Goal: Task Accomplishment & Management: Manage account settings

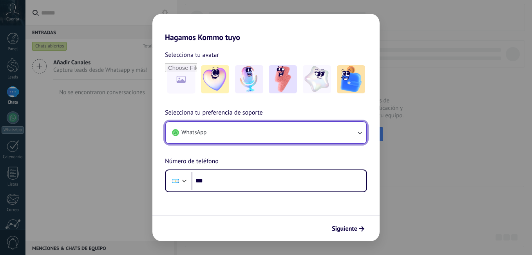
click at [218, 137] on button "WhatsApp" at bounding box center [266, 132] width 201 height 21
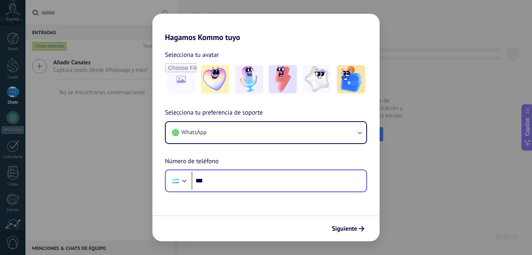
click at [228, 190] on div "Phone ***" at bounding box center [266, 180] width 202 height 23
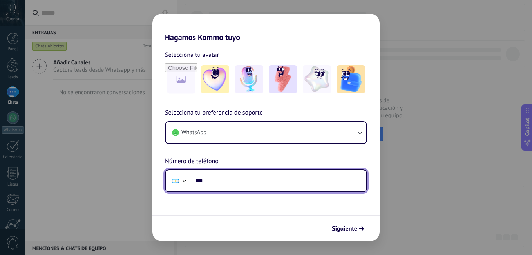
click at [227, 185] on input "***" at bounding box center [279, 181] width 175 height 18
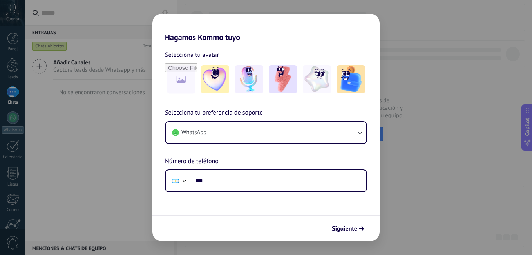
click at [238, 42] on div "Selecciona tu avatar Selecciona tu preferencia de soporte WhatsApp Número de te…" at bounding box center [265, 117] width 227 height 150
click at [383, 32] on div "Hagamos Kommo tuyo Selecciona tu avatar Selecciona tu preferencia de soporte Wh…" at bounding box center [266, 127] width 532 height 255
drag, startPoint x: 388, startPoint y: 37, endPoint x: 407, endPoint y: 42, distance: 19.9
click at [398, 39] on div "Hagamos Kommo tuyo Selecciona tu avatar Selecciona tu preferencia de soporte Wh…" at bounding box center [266, 127] width 532 height 255
click at [414, 45] on div "Hagamos Kommo tuyo Selecciona tu avatar Selecciona tu preferencia de soporte Wh…" at bounding box center [266, 127] width 532 height 255
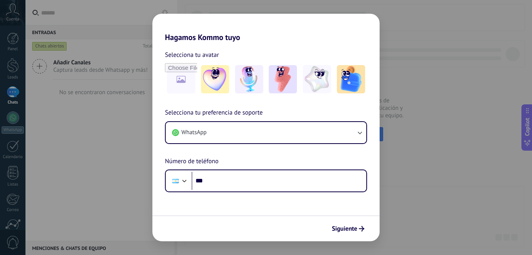
click at [413, 46] on div "Hagamos Kommo tuyo Selecciona tu avatar Selecciona tu preferencia de soporte Wh…" at bounding box center [266, 127] width 532 height 255
click at [413, 47] on div "Hagamos Kommo tuyo Selecciona tu avatar Selecciona tu preferencia de soporte Wh…" at bounding box center [266, 127] width 532 height 255
click at [412, 49] on div "Hagamos Kommo tuyo Selecciona tu avatar Selecciona tu preferencia de soporte Wh…" at bounding box center [266, 127] width 532 height 255
click at [4, 82] on div "Hagamos Kommo tuyo Selecciona tu avatar Selecciona tu preferencia de soporte Wh…" at bounding box center [266, 127] width 532 height 255
click at [4, 89] on div "Hagamos Kommo tuyo Selecciona tu avatar Selecciona tu preferencia de soporte Wh…" at bounding box center [266, 127] width 532 height 255
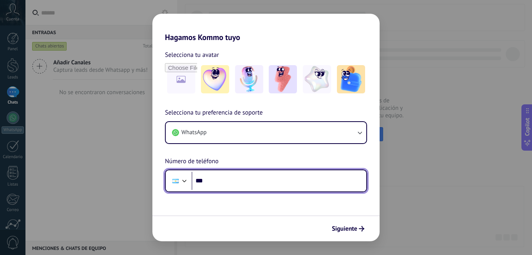
click at [226, 178] on input "***" at bounding box center [279, 181] width 175 height 18
click at [226, 180] on input "***" at bounding box center [279, 181] width 175 height 18
click at [227, 181] on input "***" at bounding box center [279, 181] width 175 height 18
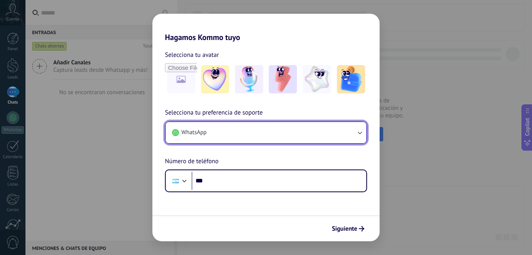
click at [224, 130] on button "WhatsApp" at bounding box center [266, 132] width 201 height 21
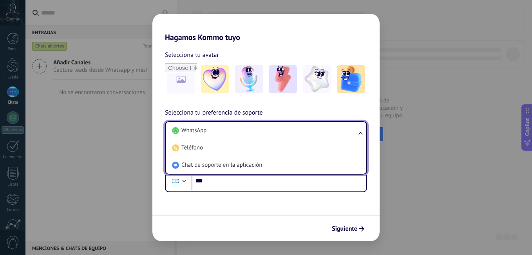
click at [224, 130] on li "WhatsApp" at bounding box center [264, 130] width 191 height 17
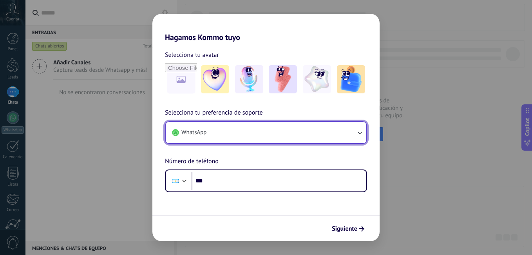
click at [224, 130] on button "WhatsApp" at bounding box center [266, 132] width 201 height 21
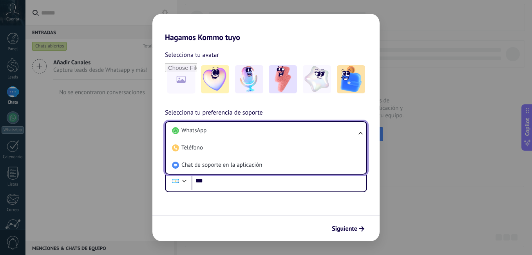
click at [241, 194] on form "Selecciona tu avatar Selecciona tu preferencia de soporte WhatsApp WhatsApp Tel…" at bounding box center [265, 141] width 227 height 199
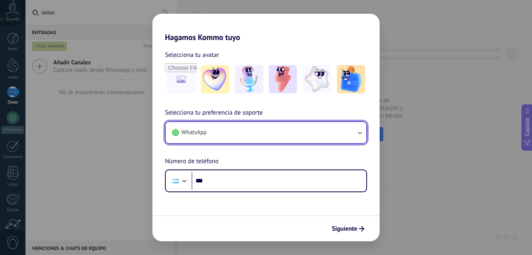
click at [214, 139] on button "WhatsApp" at bounding box center [266, 132] width 201 height 21
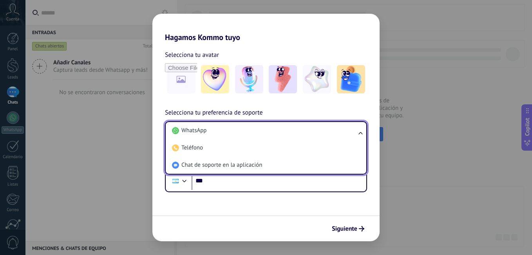
click at [220, 166] on span "Chat de soporte en la aplicación" at bounding box center [221, 165] width 81 height 8
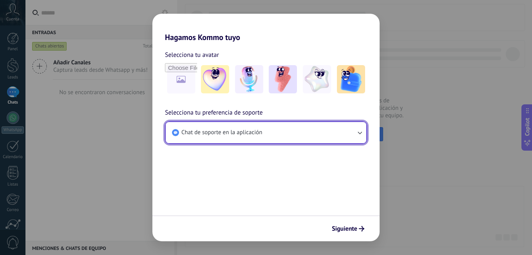
click at [258, 133] on span "Chat de soporte en la aplicación" at bounding box center [221, 132] width 81 height 8
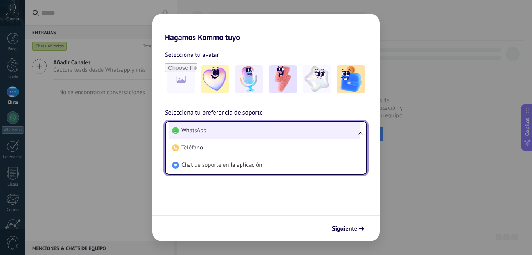
click at [239, 134] on li "WhatsApp" at bounding box center [264, 130] width 191 height 17
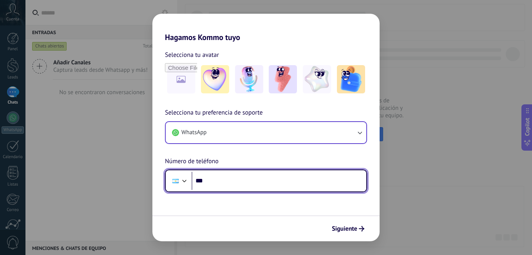
click at [249, 179] on input "***" at bounding box center [279, 181] width 175 height 18
click at [249, 180] on input "***" at bounding box center [279, 181] width 175 height 18
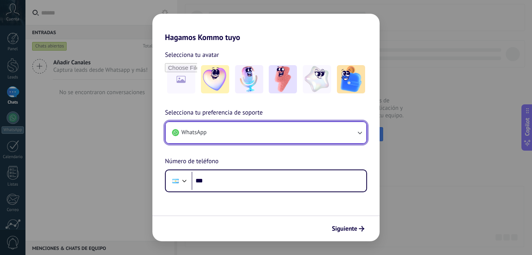
click at [222, 127] on button "WhatsApp" at bounding box center [266, 132] width 201 height 21
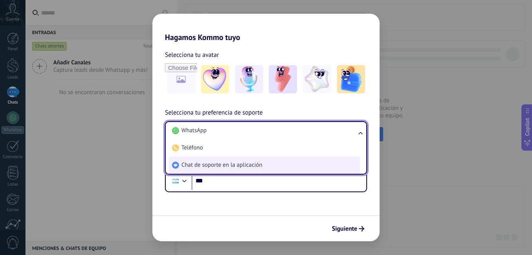
click at [220, 164] on span "Chat de soporte en la aplicación" at bounding box center [221, 165] width 81 height 8
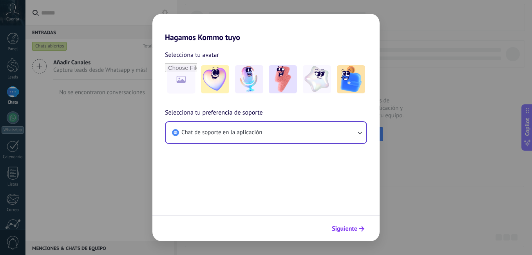
click at [356, 229] on span "Siguiente" at bounding box center [344, 228] width 25 height 5
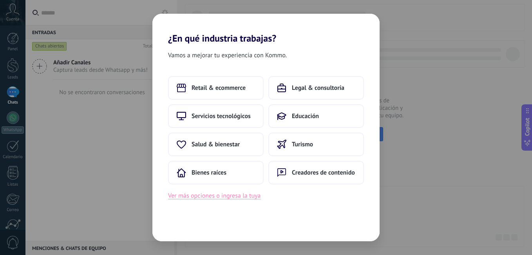
click at [215, 198] on button "Ver más opciones o ingresa la tuya" at bounding box center [214, 195] width 92 height 10
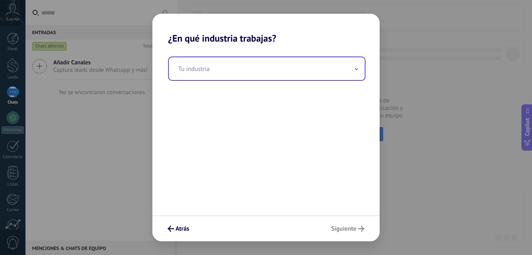
click at [210, 78] on input "text" at bounding box center [267, 68] width 196 height 23
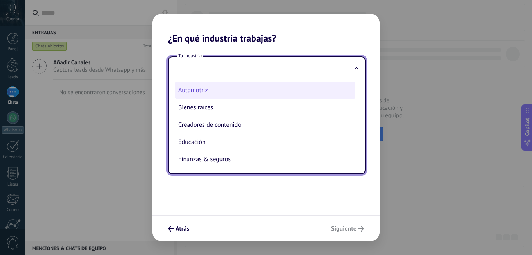
click at [205, 93] on li "Automotriz" at bounding box center [265, 89] width 180 height 17
type input "**********"
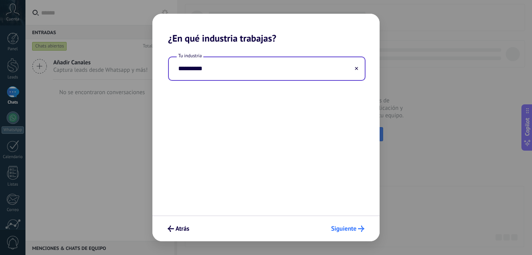
click at [348, 228] on span "Siguiente" at bounding box center [343, 228] width 25 height 5
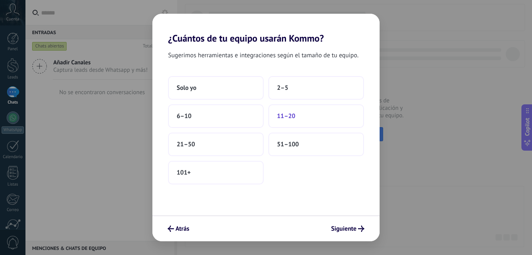
click at [277, 116] on span "11–20" at bounding box center [286, 116] width 18 height 8
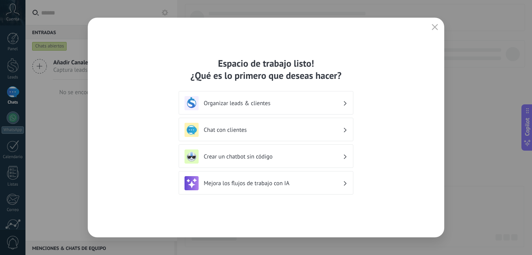
click at [219, 102] on h3 "Organizar leads & clientes" at bounding box center [273, 102] width 139 height 7
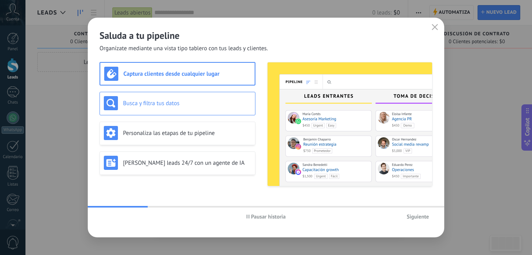
click at [172, 109] on div "Busca y filtra tus datos" at bounding box center [177, 103] width 147 height 14
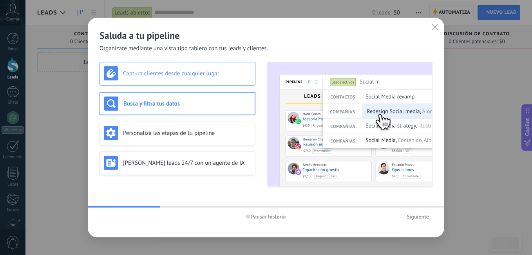
click at [181, 81] on div "Captura clientes desde cualquier lugar" at bounding box center [177, 74] width 156 height 24
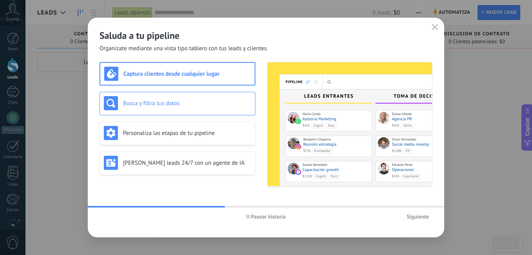
click at [185, 112] on div "Busca y filtra tus datos" at bounding box center [177, 104] width 156 height 24
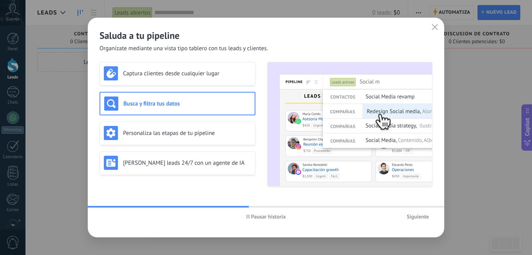
click at [379, 141] on img at bounding box center [350, 123] width 165 height 123
click at [378, 141] on img at bounding box center [350, 123] width 165 height 123
click at [193, 128] on div "Personaliza las etapas de tu pipeline" at bounding box center [177, 133] width 147 height 14
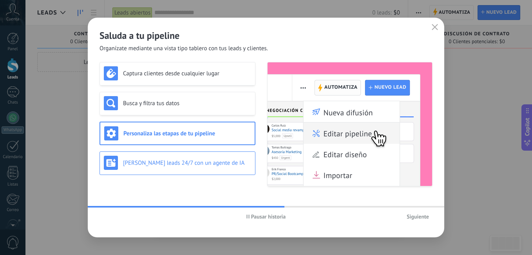
click at [209, 162] on h3 "Genera leads 24/7 con un agente de IA" at bounding box center [187, 162] width 128 height 7
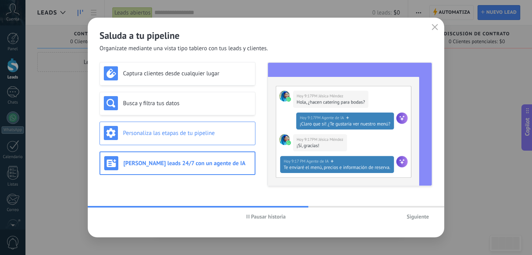
click at [209, 140] on div "Personaliza las etapas de tu pipeline" at bounding box center [177, 133] width 156 height 24
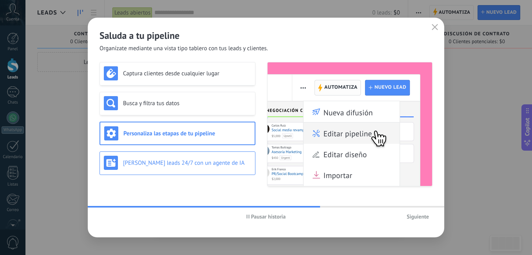
click at [216, 161] on h3 "Genera leads 24/7 con un agente de IA" at bounding box center [187, 162] width 128 height 7
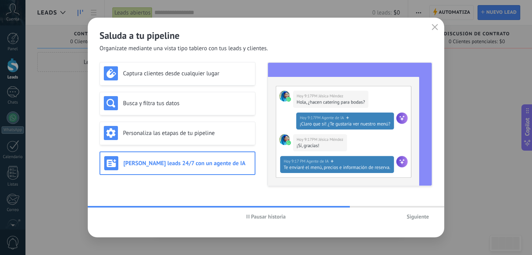
drag, startPoint x: 410, startPoint y: 216, endPoint x: 318, endPoint y: 232, distance: 93.9
click at [313, 232] on div "Saluda a tu pipeline Organízate mediante una vista tipo tablero con tus leads y…" at bounding box center [266, 127] width 356 height 219
click at [419, 217] on span "Siguiente" at bounding box center [418, 215] width 22 height 5
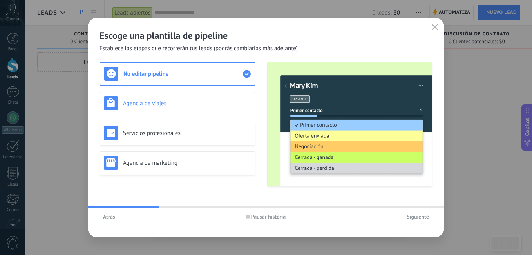
click at [196, 105] on h3 "Agencia de viajes" at bounding box center [187, 102] width 128 height 7
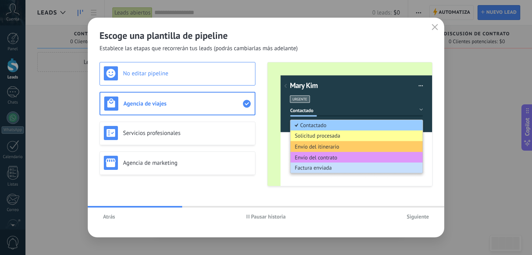
click at [194, 74] on h3 "No editar pipeline" at bounding box center [187, 73] width 128 height 7
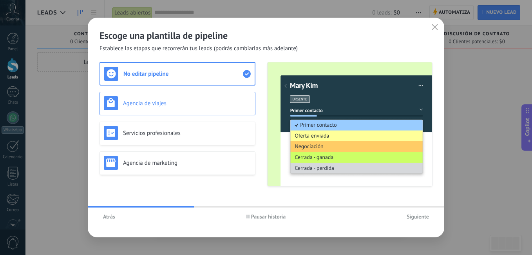
click at [190, 96] on div "Agencia de viajes" at bounding box center [177, 103] width 147 height 14
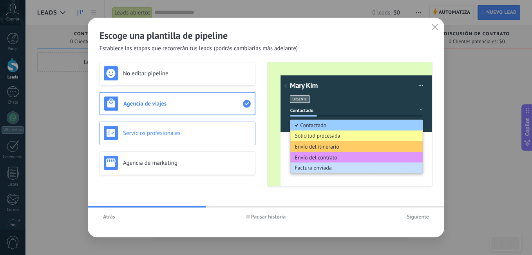
click at [197, 123] on div "Servicios profesionales" at bounding box center [177, 133] width 156 height 24
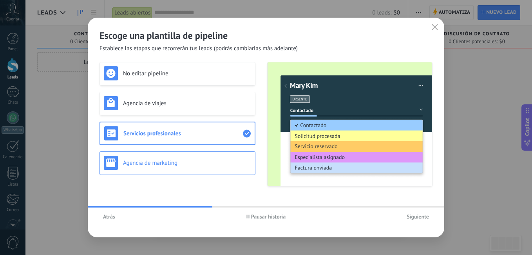
click at [217, 163] on h3 "Agencia de marketing" at bounding box center [187, 162] width 128 height 7
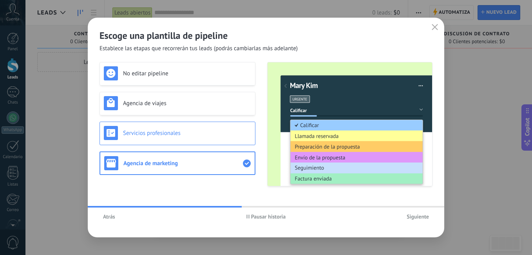
click at [212, 139] on div "Servicios profesionales" at bounding box center [177, 133] width 147 height 14
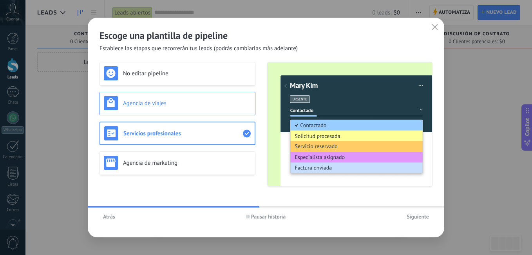
click at [204, 110] on div "Agencia de viajes" at bounding box center [177, 104] width 156 height 24
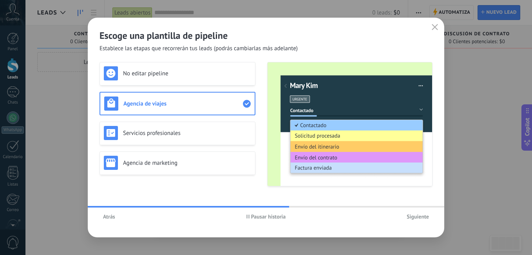
click at [117, 214] on button "Atrás" at bounding box center [108, 216] width 19 height 12
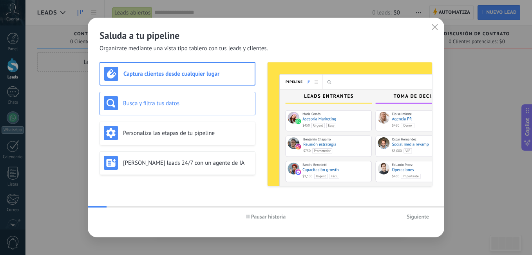
click at [153, 101] on h3 "Busca y filtra tus datos" at bounding box center [187, 102] width 128 height 7
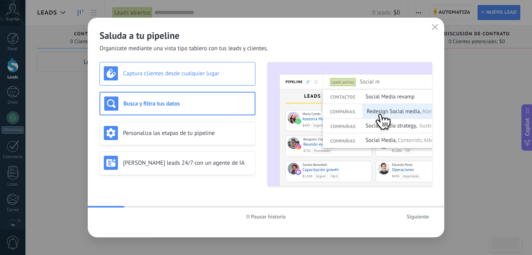
click at [177, 72] on h3 "Captura clientes desde cualquier lugar" at bounding box center [187, 73] width 128 height 7
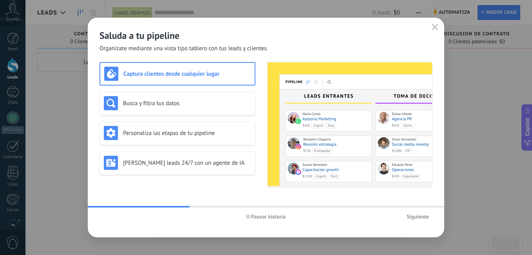
click at [180, 69] on div "Captura clientes desde cualquier lugar" at bounding box center [177, 74] width 146 height 14
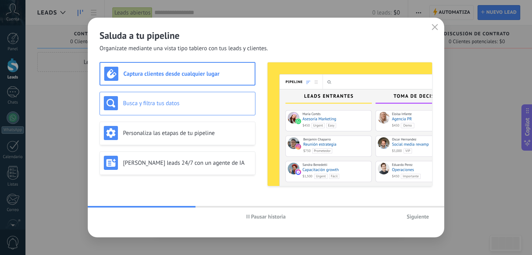
click at [177, 99] on h3 "Busca y filtra tus datos" at bounding box center [187, 102] width 128 height 7
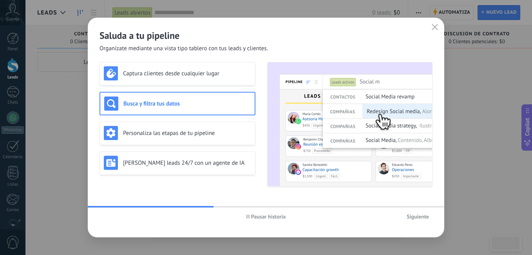
click at [179, 116] on div "Captura clientes desde cualquier lugar Busca y filtra tus datos Personaliza las…" at bounding box center [177, 124] width 156 height 124
click at [181, 141] on div "Personaliza las etapas de tu pipeline" at bounding box center [177, 133] width 156 height 24
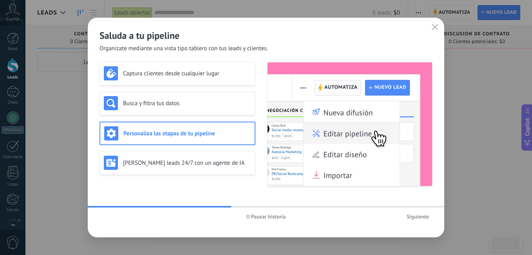
drag, startPoint x: 186, startPoint y: 157, endPoint x: 320, endPoint y: 201, distance: 140.8
click at [188, 159] on div "Genera leads 24/7 con un agente de IA" at bounding box center [177, 162] width 147 height 14
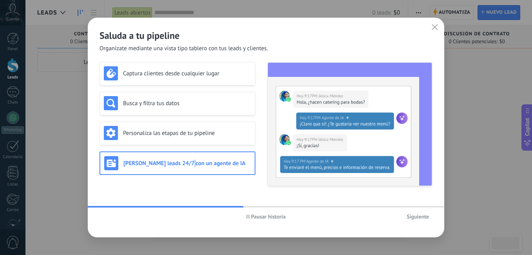
click at [416, 213] on button "Siguiente" at bounding box center [417, 216] width 29 height 12
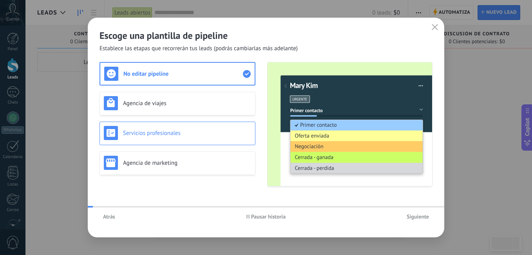
click at [186, 131] on h3 "Servicios profesionales" at bounding box center [187, 132] width 128 height 7
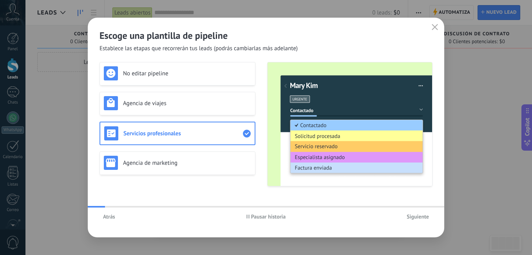
click at [191, 119] on div "No editar pipeline Agencia de viajes Servicios profesionales Agencia de marketi…" at bounding box center [177, 124] width 156 height 124
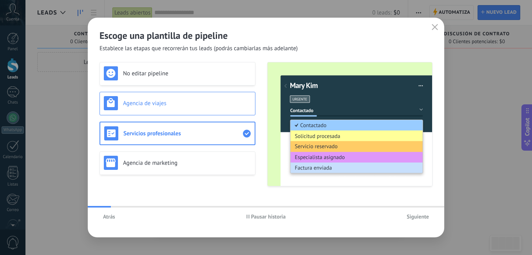
click at [193, 110] on div "Agencia de viajes" at bounding box center [177, 104] width 156 height 24
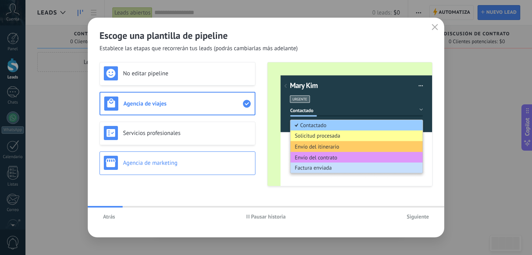
click at [198, 152] on div "Agencia de marketing" at bounding box center [177, 163] width 156 height 24
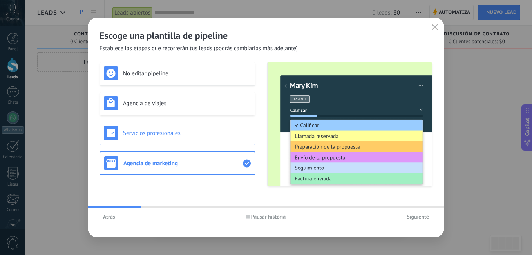
click at [218, 139] on div "Servicios profesionales" at bounding box center [177, 133] width 147 height 14
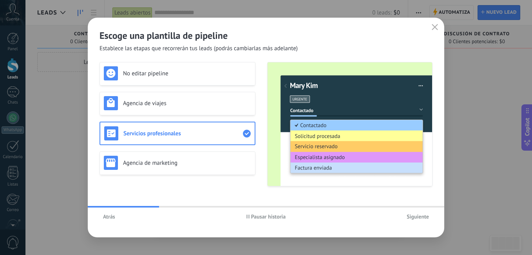
click at [415, 214] on span "Siguiente" at bounding box center [418, 215] width 22 height 5
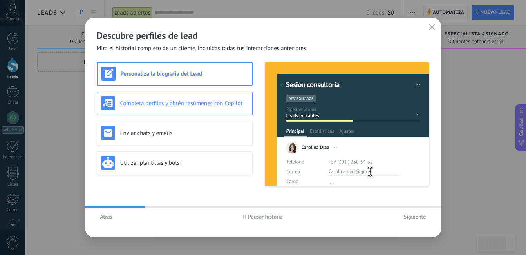
click at [197, 112] on div "Completa perfiles y obtén resúmenes con Copilot" at bounding box center [175, 104] width 156 height 24
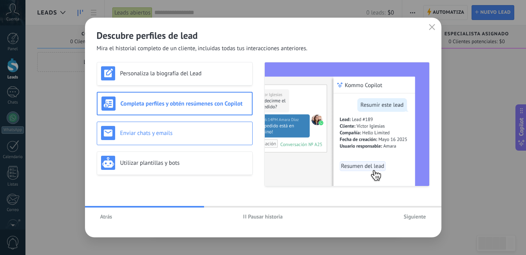
click at [204, 133] on h3 "Enviar chats y emails" at bounding box center [184, 132] width 128 height 7
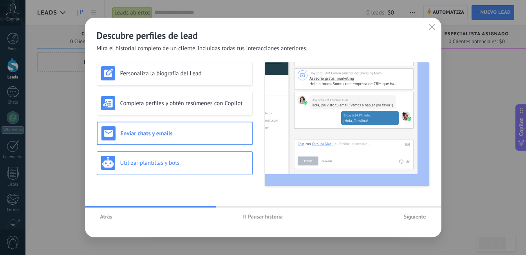
click at [204, 152] on div "Utilizar plantillas y bots" at bounding box center [175, 163] width 156 height 24
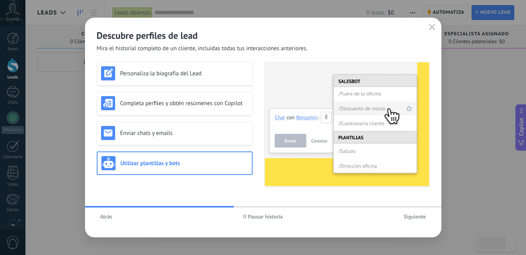
click at [411, 219] on span "Siguiente" at bounding box center [415, 215] width 22 height 5
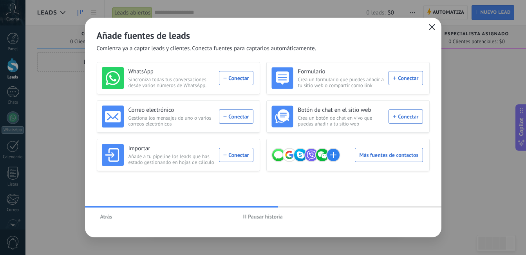
click at [431, 28] on icon "button" at bounding box center [432, 27] width 6 height 6
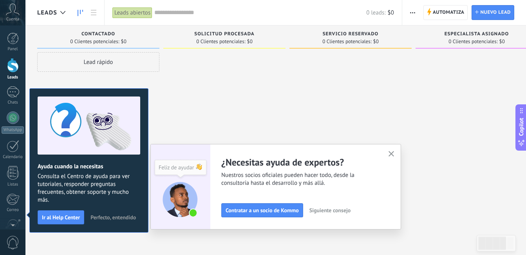
click at [394, 153] on icon "button" at bounding box center [392, 154] width 6 height 6
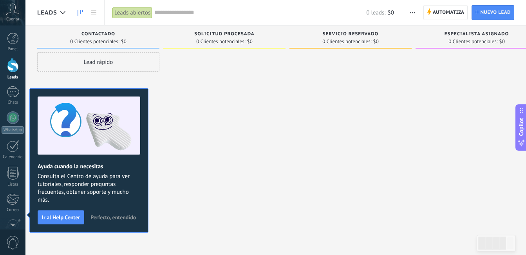
click at [63, 35] on div "Contactado" at bounding box center [98, 34] width 114 height 7
click at [116, 217] on span "Perfecto, entendido" at bounding box center [112, 216] width 45 height 5
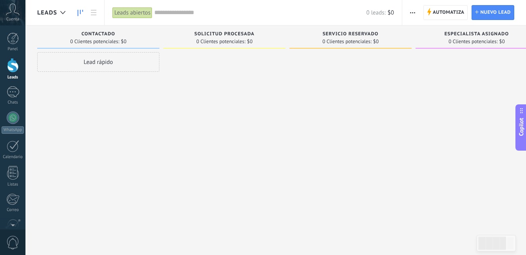
click at [15, 17] on span "Cuenta" at bounding box center [12, 19] width 13 height 5
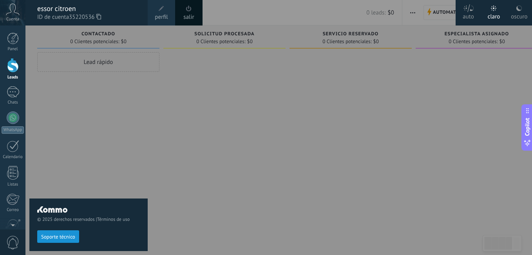
click at [503, 61] on div at bounding box center [291, 127] width 532 height 255
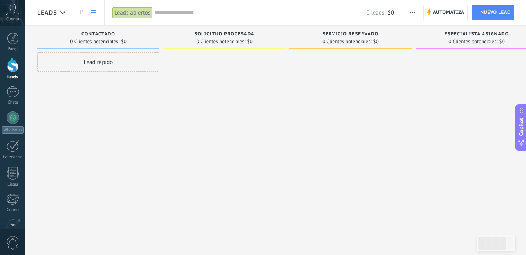
click at [96, 12] on icon at bounding box center [93, 12] width 5 height 5
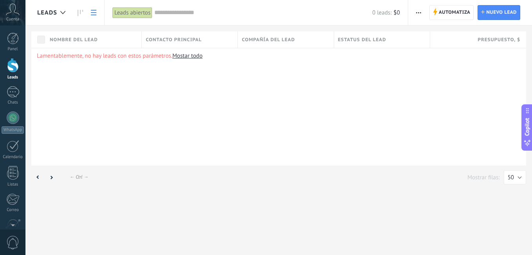
click at [86, 13] on link at bounding box center [80, 12] width 13 height 15
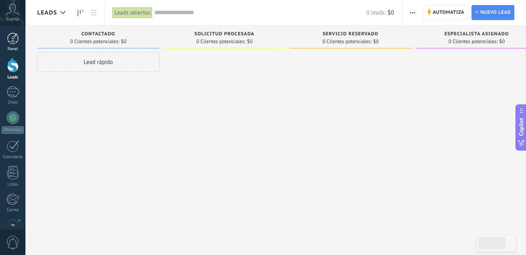
click at [11, 36] on div at bounding box center [13, 39] width 12 height 12
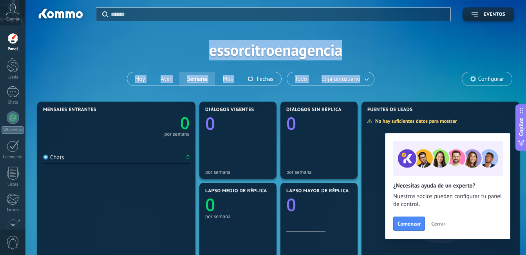
drag, startPoint x: 237, startPoint y: 52, endPoint x: 379, endPoint y: 65, distance: 142.7
click at [379, 65] on div "Aplicar Eventos essorcitroenagencia Hoy Ayer Semana Mes Todo Elija un usuario C…" at bounding box center [275, 49] width 477 height 99
click at [248, 42] on div "Aplicar Eventos essorcitroenagencia Hoy Ayer Semana Mes Todo Elija un usuario C…" at bounding box center [275, 49] width 477 height 99
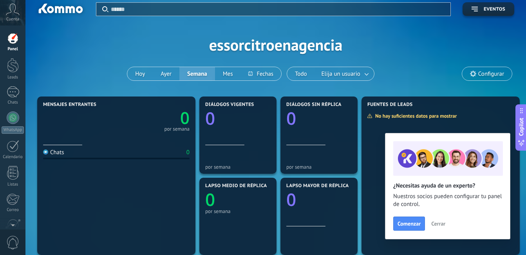
scroll to position [78, 0]
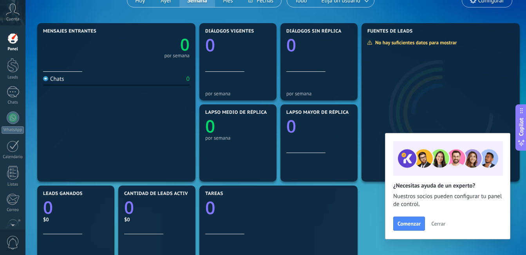
click at [438, 224] on span "Cerrar" at bounding box center [438, 223] width 14 height 5
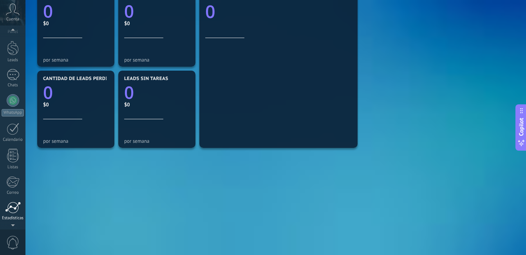
scroll to position [71, 0]
click at [13, 186] on link "Ajustes" at bounding box center [12, 183] width 25 height 21
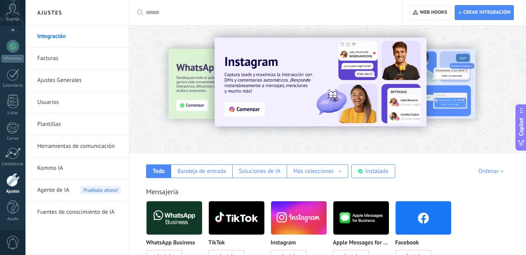
click at [70, 57] on link "Facturas" at bounding box center [79, 58] width 84 height 22
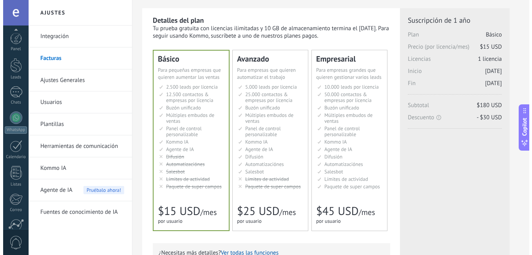
scroll to position [71, 0]
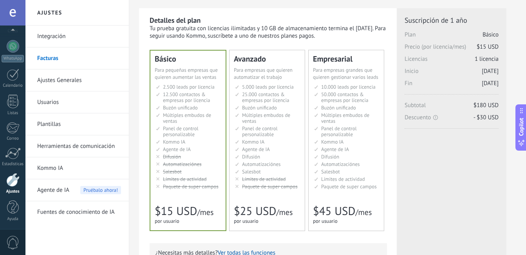
click at [7, 118] on div "Panel Leads Chats WhatsApp Clientes" at bounding box center [12, 95] width 25 height 268
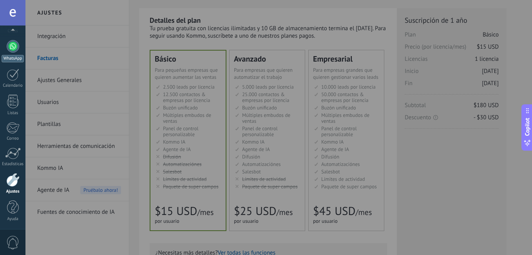
click at [11, 45] on div at bounding box center [13, 46] width 13 height 13
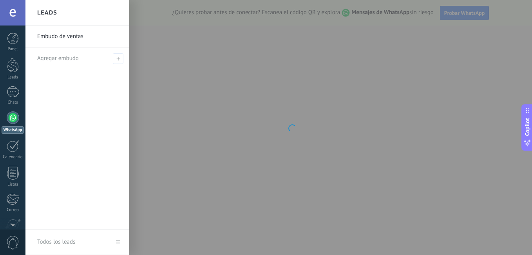
click at [192, 19] on div at bounding box center [291, 127] width 532 height 255
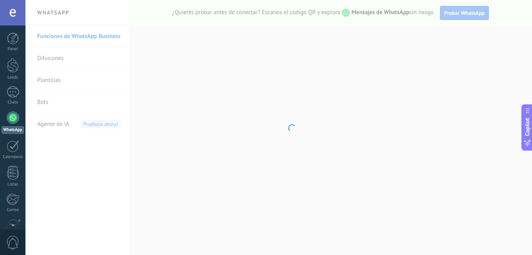
drag, startPoint x: 200, startPoint y: 87, endPoint x: 287, endPoint y: 90, distance: 87.0
click at [287, 90] on body ".abccls-1,.abccls-2{fill-rule:evenodd}.abccls-2{fill:#fff} .abfcls-1{fill:none}…" at bounding box center [266, 127] width 532 height 255
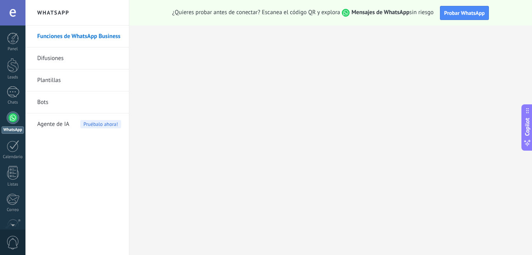
click at [72, 60] on link "Difusiones" at bounding box center [79, 58] width 84 height 22
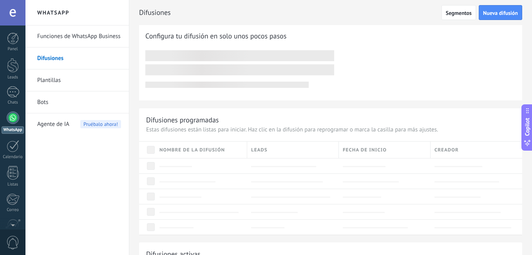
click at [75, 83] on link "Plantillas" at bounding box center [79, 80] width 84 height 22
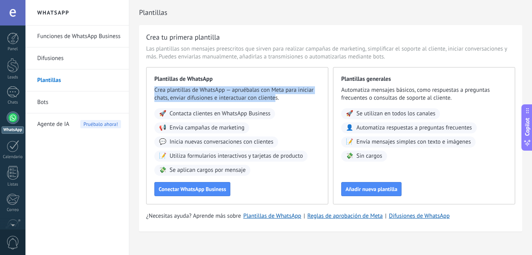
drag, startPoint x: 154, startPoint y: 87, endPoint x: 276, endPoint y: 99, distance: 123.2
click at [276, 99] on div "Plantillas de WhatsApp Crea plantillas de WhatsApp — apruébalas con Meta para i…" at bounding box center [237, 135] width 182 height 137
drag, startPoint x: 276, startPoint y: 99, endPoint x: 202, endPoint y: 95, distance: 73.8
click at [202, 95] on span "Crea plantillas de WhatsApp — apruébalas con Meta para iniciar chats, enviar di…" at bounding box center [237, 94] width 166 height 16
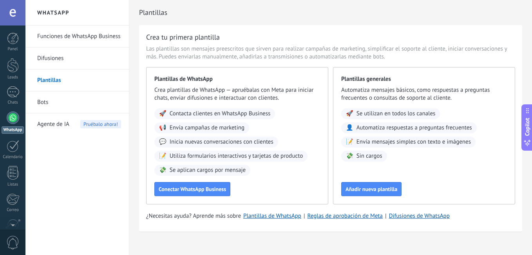
click at [64, 56] on link "Difusiones" at bounding box center [79, 58] width 84 height 22
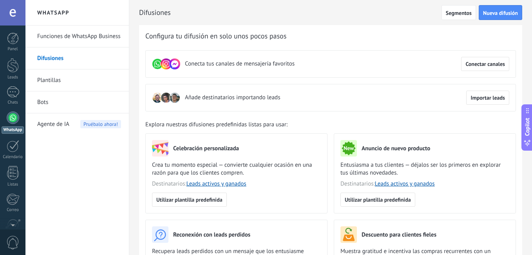
click at [72, 37] on link "Funciones de WhatsApp Business" at bounding box center [79, 36] width 84 height 22
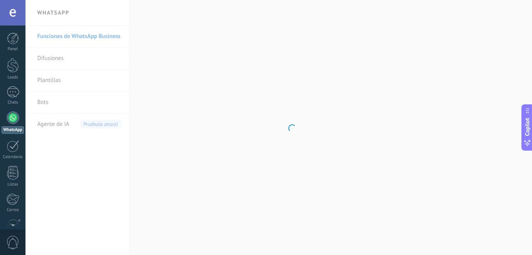
click at [64, 63] on body ".abccls-1,.abccls-2{fill-rule:evenodd}.abccls-2{fill:#fff} .abfcls-1{fill:none}…" at bounding box center [266, 127] width 532 height 255
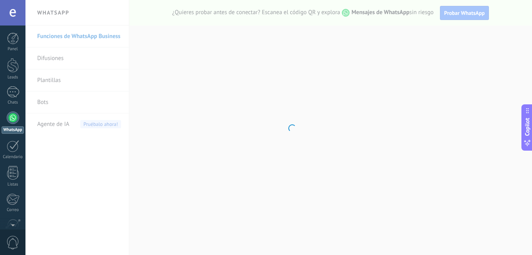
click at [63, 60] on body ".abccls-1,.abccls-2{fill-rule:evenodd}.abccls-2{fill:#fff} .abfcls-1{fill:none}…" at bounding box center [266, 127] width 532 height 255
click at [51, 53] on body ".abccls-1,.abccls-2{fill-rule:evenodd}.abccls-2{fill:#fff} .abfcls-1{fill:none}…" at bounding box center [266, 127] width 532 height 255
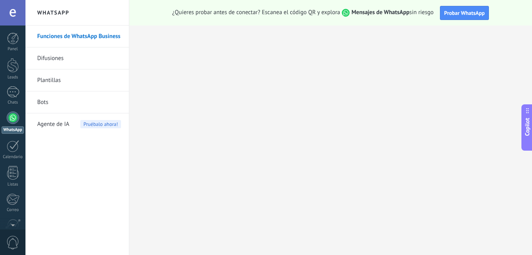
click at [65, 58] on link "Difusiones" at bounding box center [79, 58] width 84 height 22
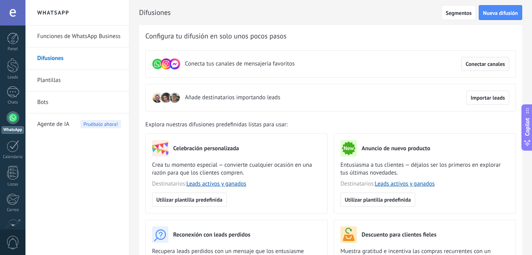
click at [475, 69] on button "Conectar canales" at bounding box center [485, 64] width 48 height 14
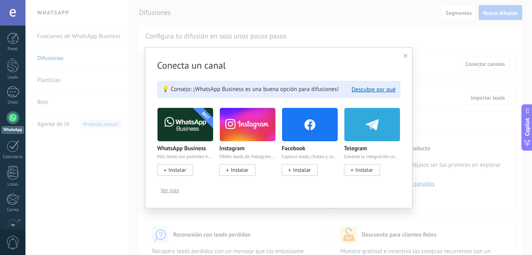
click at [237, 171] on span "Instalar" at bounding box center [240, 169] width 18 height 7
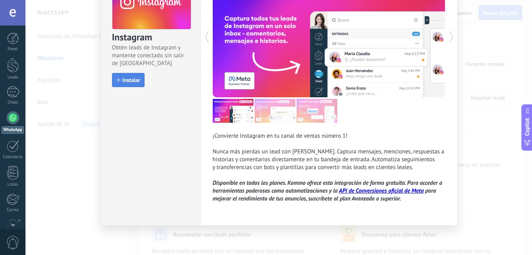
click at [128, 83] on button "Instalar" at bounding box center [128, 80] width 33 height 14
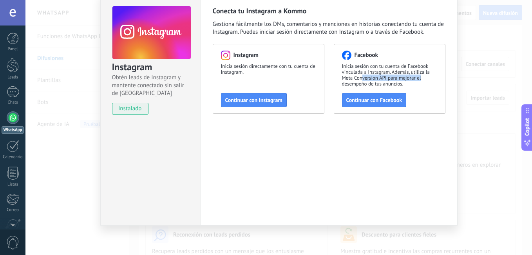
drag, startPoint x: 360, startPoint y: 76, endPoint x: 437, endPoint y: 75, distance: 76.4
click at [437, 75] on div "Facebook Inicia sesión con tu cuenta de Facebook vinculada a Instagram. Además,…" at bounding box center [390, 79] width 112 height 70
drag, startPoint x: 437, startPoint y: 75, endPoint x: 427, endPoint y: 89, distance: 17.1
click at [429, 87] on div "Facebook Inicia sesión con tu cuenta de Facebook vinculada a Instagram. Además,…" at bounding box center [390, 79] width 112 height 70
click at [381, 103] on span "Continuar con Facebook" at bounding box center [374, 99] width 56 height 5
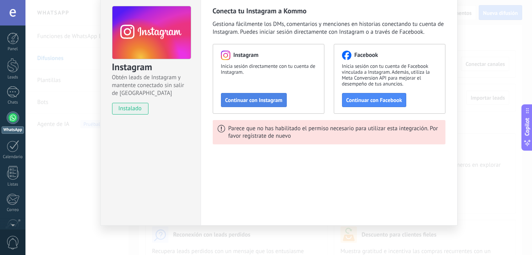
click at [250, 103] on span "Continuar con Instagram" at bounding box center [253, 99] width 57 height 5
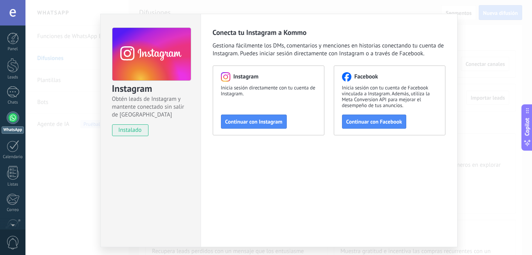
scroll to position [0, 0]
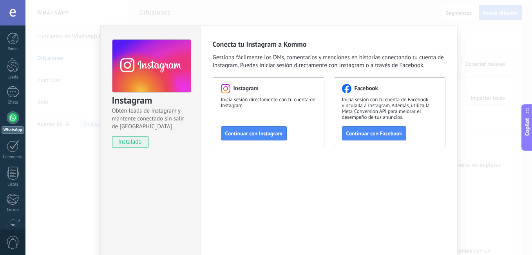
click at [440, 39] on div "Conecta tu Instagram a Kommo Gestiona fácilmente los DMs, comentarios y mencion…" at bounding box center [329, 141] width 257 height 233
click at [488, 65] on div "Instagram Obtén leads de Instagram y mantente conectado sin salir de Kommo inst…" at bounding box center [278, 127] width 506 height 255
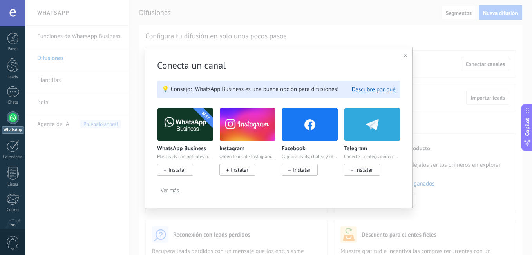
click at [402, 57] on div "Conecta un canal 💡 Consejo: ¡WhatsApp Business es una buena opción para difusio…" at bounding box center [279, 127] width 268 height 161
click at [410, 56] on div "Conecta un canal 💡 Consejo: ¡WhatsApp Business es una buena opción para difusio…" at bounding box center [279, 127] width 268 height 161
drag, startPoint x: 406, startPoint y: 58, endPoint x: 384, endPoint y: 61, distance: 22.2
click at [405, 58] on div at bounding box center [405, 55] width 4 height 7
click at [396, 60] on div "Conecta un canal 💡 Consejo: ¡WhatsApp Business es una buena opción para difusio…" at bounding box center [278, 127] width 506 height 255
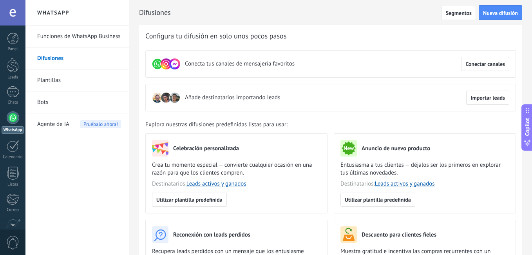
click at [42, 102] on link "Bots" at bounding box center [79, 102] width 84 height 22
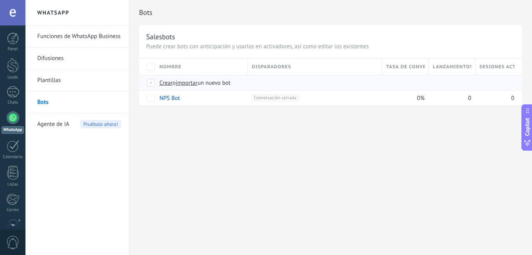
click at [165, 86] on span "Crear" at bounding box center [165, 82] width 13 height 7
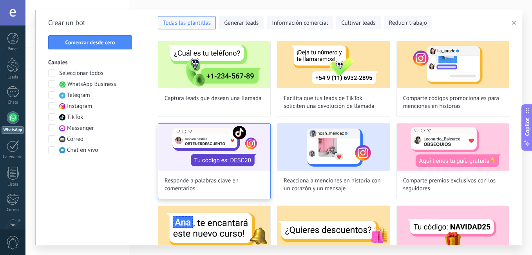
scroll to position [118, 0]
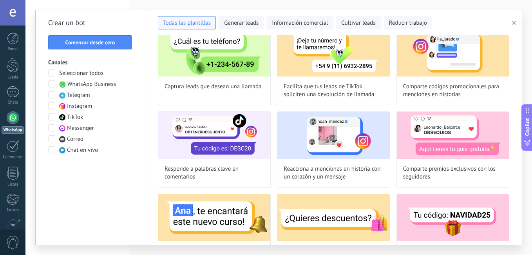
click at [49, 81] on span at bounding box center [51, 83] width 7 height 7
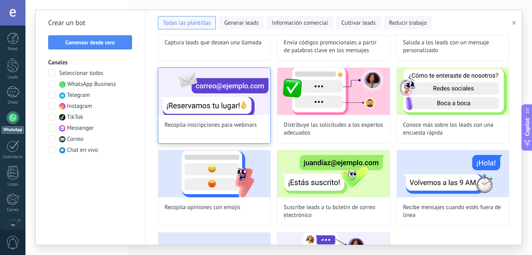
scroll to position [196, 0]
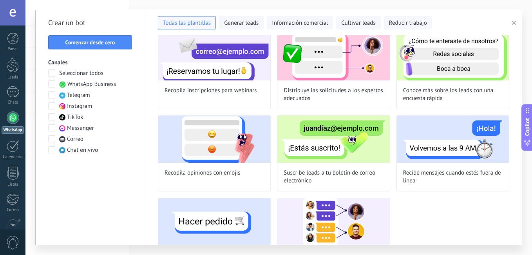
click at [50, 106] on span at bounding box center [51, 105] width 7 height 7
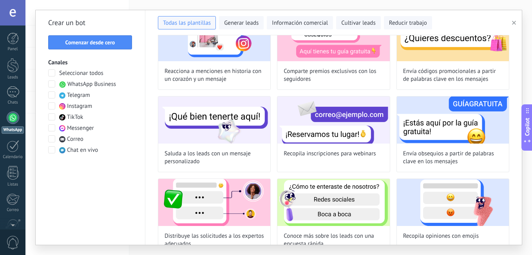
scroll to position [200, 0]
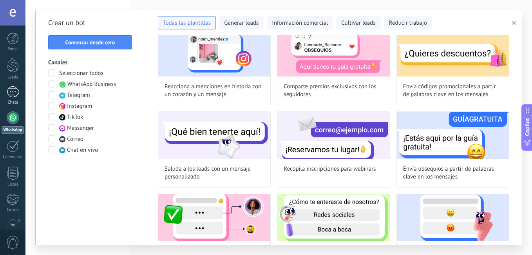
click at [18, 99] on link "Chats" at bounding box center [12, 95] width 25 height 19
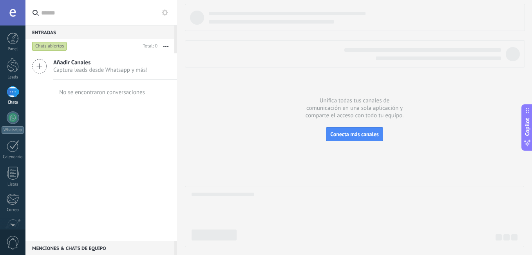
click at [51, 72] on div "Añadir Canales Captura leads desde Whatsapp y más!" at bounding box center [101, 66] width 152 height 26
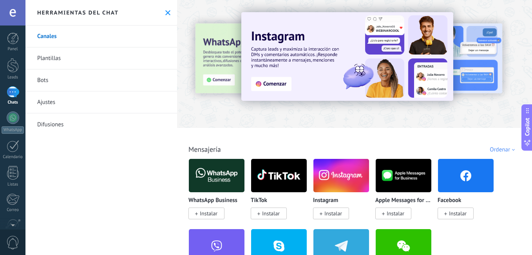
click at [167, 13] on icon at bounding box center [167, 12] width 5 height 5
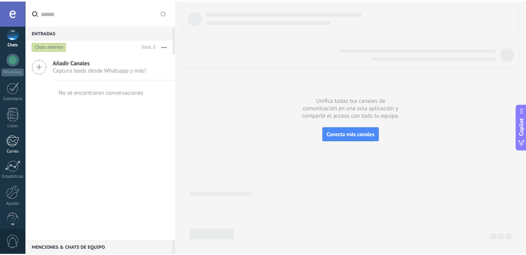
scroll to position [71, 0]
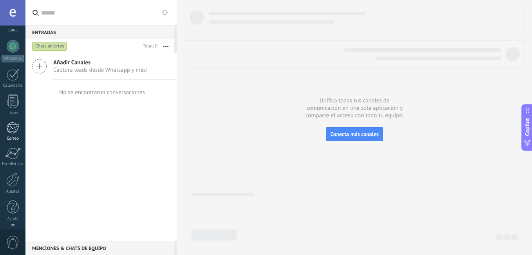
click at [15, 130] on div at bounding box center [12, 128] width 13 height 12
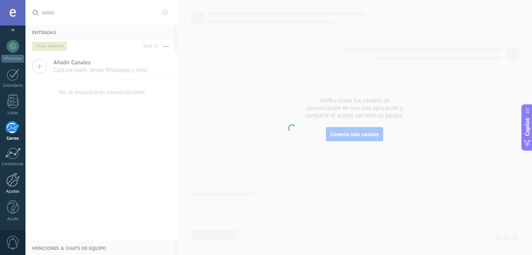
click at [12, 177] on div at bounding box center [12, 180] width 13 height 14
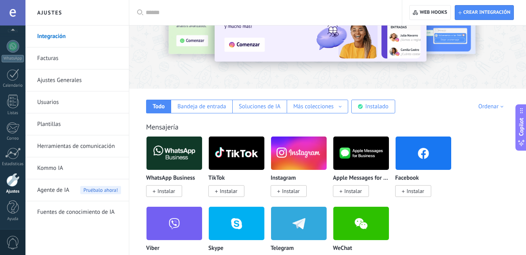
scroll to position [78, 0]
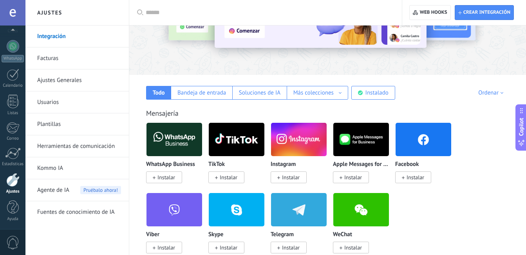
click at [167, 174] on span "Instalar" at bounding box center [166, 177] width 18 height 7
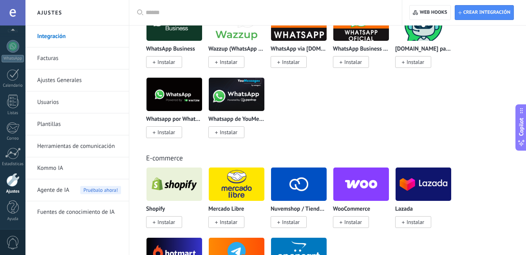
scroll to position [353, 0]
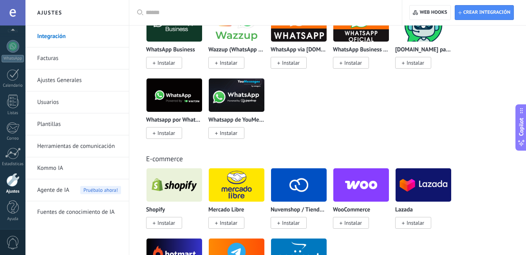
click at [60, 126] on link "Plantillas" at bounding box center [79, 124] width 84 height 22
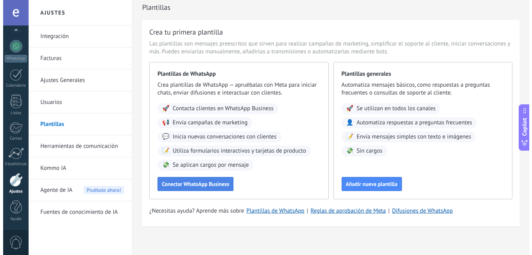
scroll to position [10, 0]
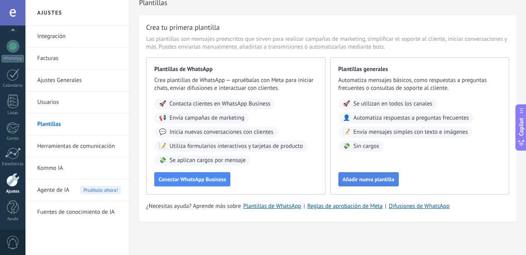
click at [362, 179] on span "Añadir nueva plantilla" at bounding box center [369, 178] width 52 height 5
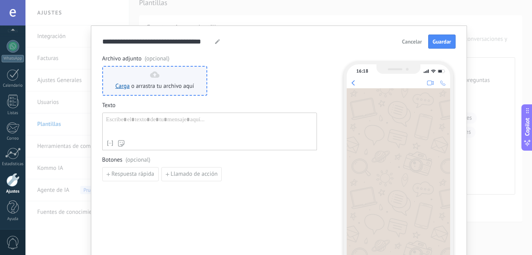
click at [156, 82] on span "o arrastra tu archivo aquí" at bounding box center [162, 86] width 63 height 8
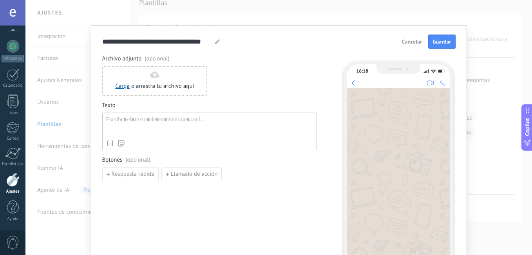
click at [150, 127] on div at bounding box center [209, 126] width 207 height 20
click at [149, 127] on div at bounding box center [209, 126] width 207 height 20
click at [148, 128] on div at bounding box center [209, 126] width 207 height 20
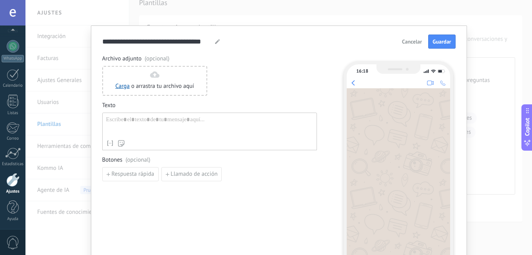
click at [147, 129] on div at bounding box center [209, 126] width 207 height 20
click at [147, 130] on div at bounding box center [209, 126] width 207 height 20
click at [148, 130] on div at bounding box center [209, 126] width 207 height 20
drag, startPoint x: 108, startPoint y: 40, endPoint x: 175, endPoint y: 47, distance: 67.3
click at [176, 45] on input "**********" at bounding box center [157, 41] width 110 height 9
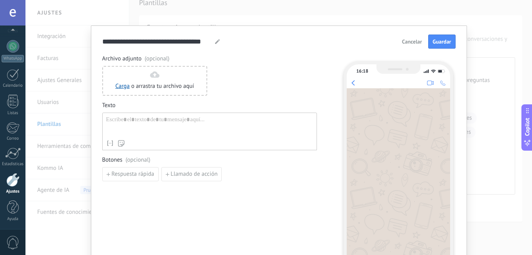
click at [265, 118] on div at bounding box center [209, 126] width 207 height 20
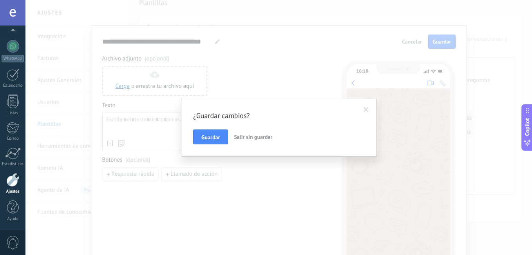
click at [244, 136] on span "Salir sin guardar" at bounding box center [253, 136] width 38 height 7
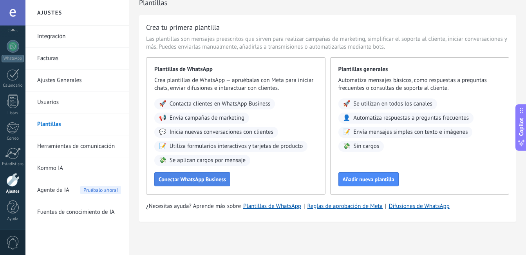
click at [194, 177] on span "Conectar WhatsApp Business" at bounding box center [192, 178] width 67 height 5
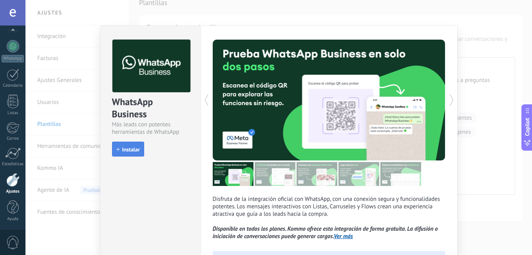
click at [128, 152] on span "Instalar" at bounding box center [131, 148] width 18 height 5
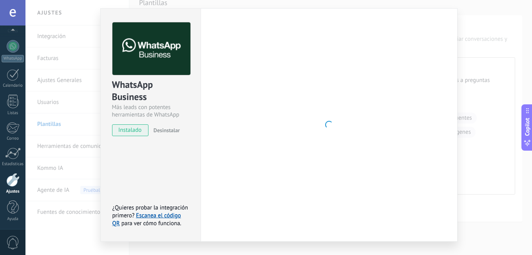
scroll to position [33, 0]
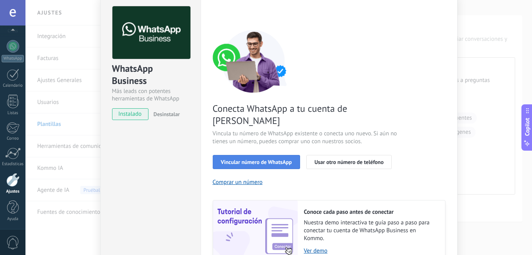
click at [252, 159] on span "Vincular número de WhatsApp" at bounding box center [256, 161] width 71 height 5
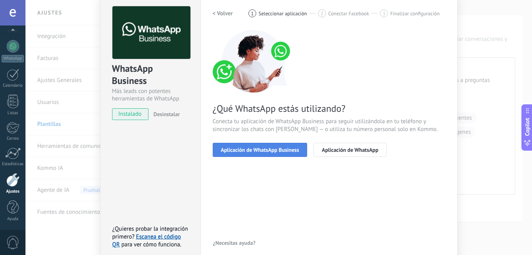
click at [263, 150] on span "Aplicación de WhatsApp Business" at bounding box center [260, 149] width 78 height 5
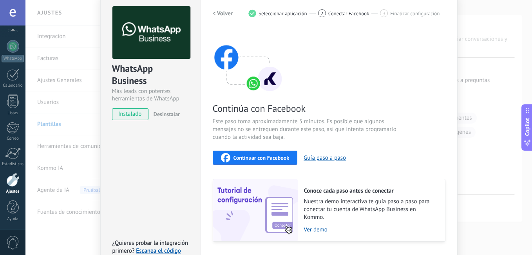
click at [259, 161] on div "Continuar con Facebook" at bounding box center [255, 157] width 69 height 9
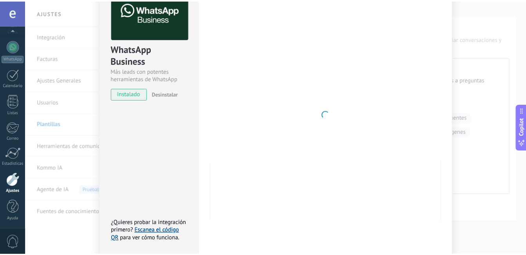
scroll to position [0, 0]
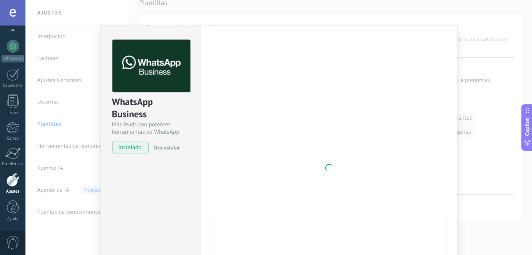
drag, startPoint x: 415, startPoint y: 36, endPoint x: 419, endPoint y: 37, distance: 3.9
click at [419, 37] on div "Configuraciones Autorizaciones Esta pestaña registra a los usuarios que han con…" at bounding box center [329, 167] width 257 height 284
drag, startPoint x: 419, startPoint y: 37, endPoint x: 361, endPoint y: 19, distance: 60.6
click at [370, 16] on div "WhatsApp Business Más leads con potentes herramientas de WhatsApp instalado Des…" at bounding box center [278, 127] width 506 height 255
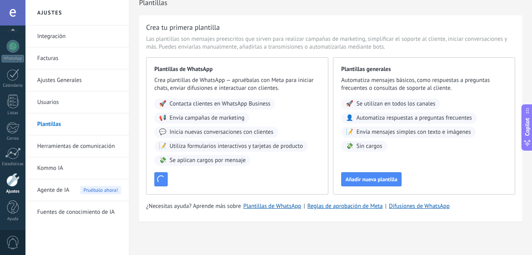
drag, startPoint x: 354, startPoint y: 22, endPoint x: 260, endPoint y: 17, distance: 93.7
click at [342, 22] on div at bounding box center [278, 127] width 506 height 255
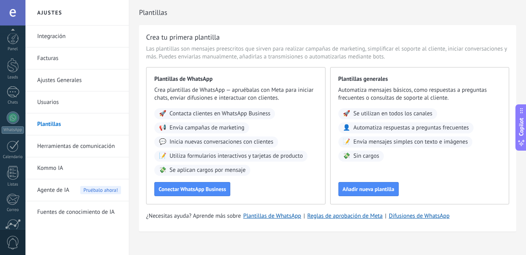
scroll to position [71, 0]
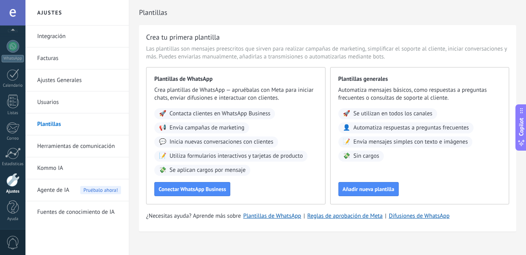
click at [57, 56] on link "Facturas" at bounding box center [79, 58] width 84 height 22
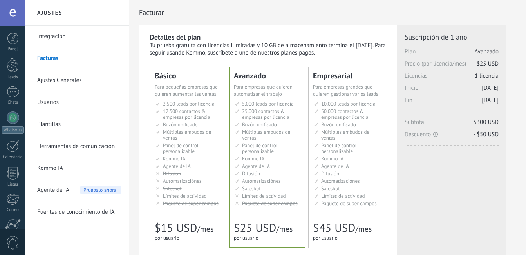
click at [48, 32] on link "Integración" at bounding box center [79, 36] width 84 height 22
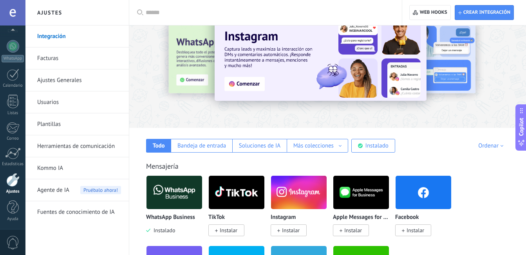
scroll to position [39, 0]
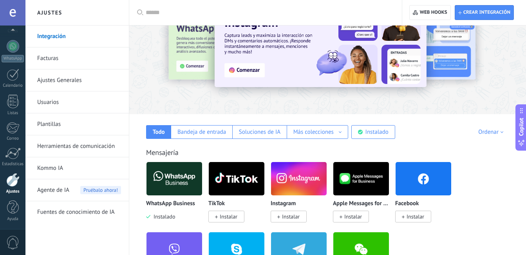
click at [12, 185] on div at bounding box center [12, 180] width 13 height 14
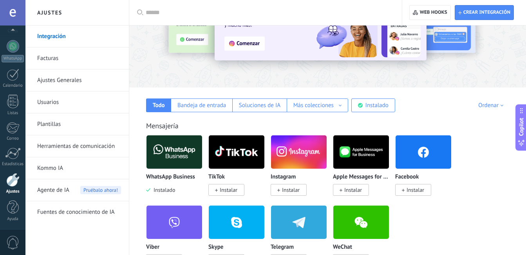
scroll to position [0, 0]
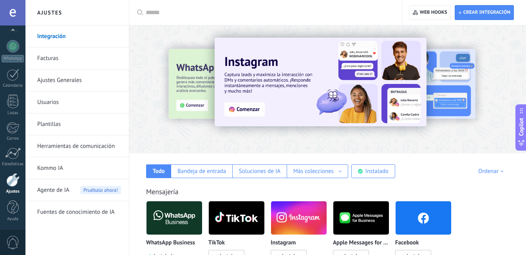
click at [409, 251] on span "Instalar" at bounding box center [413, 255] width 36 height 12
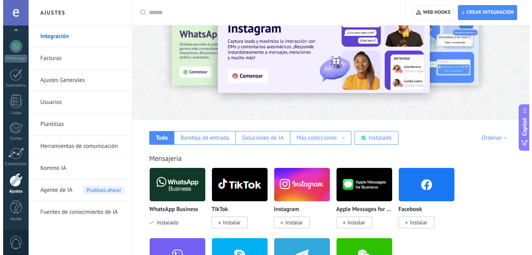
scroll to position [78, 0]
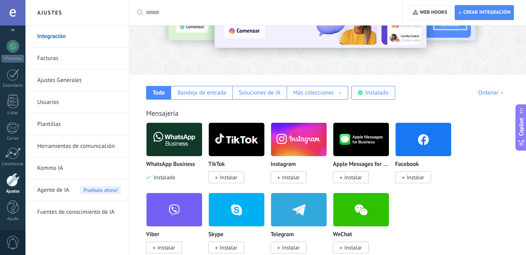
click at [409, 180] on span "Instalar" at bounding box center [416, 177] width 18 height 7
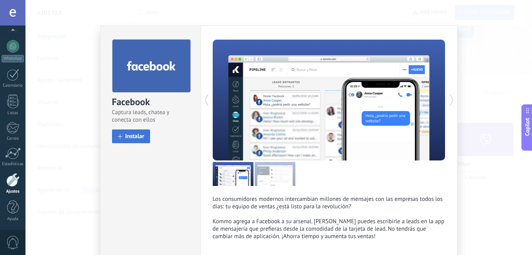
click at [136, 139] on span "Instalar" at bounding box center [134, 136] width 19 height 6
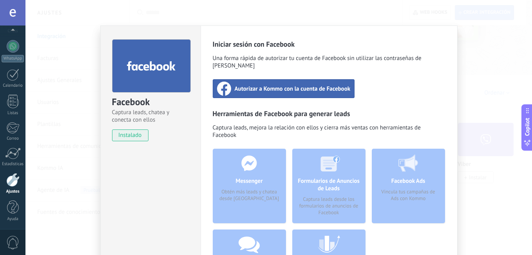
scroll to position [39, 0]
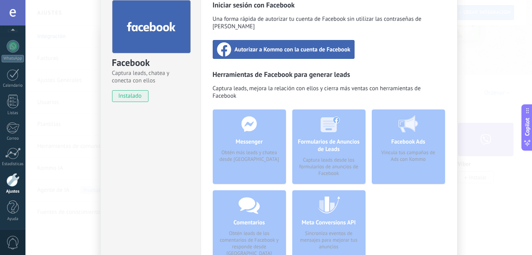
click at [281, 46] on div "Autorizar a Kommo con la cuenta de Facebook" at bounding box center [284, 49] width 142 height 19
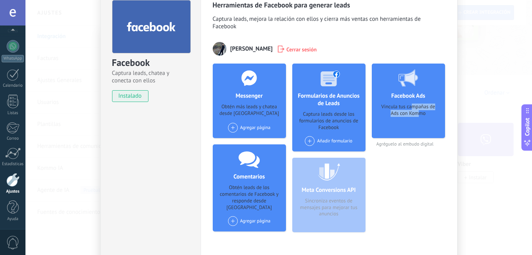
drag, startPoint x: 411, startPoint y: 103, endPoint x: 417, endPoint y: 122, distance: 19.6
click at [417, 122] on div "Vincula tus campañas de Ads con Kommo" at bounding box center [408, 117] width 61 height 29
drag, startPoint x: 417, startPoint y: 122, endPoint x: 422, endPoint y: 144, distance: 22.1
click at [423, 141] on div "Facebook Ads Vincula tus campañas de Ads con Kommo Agréguelo al embudo digital" at bounding box center [408, 104] width 73 height 83
drag, startPoint x: 390, startPoint y: 143, endPoint x: 423, endPoint y: 155, distance: 35.2
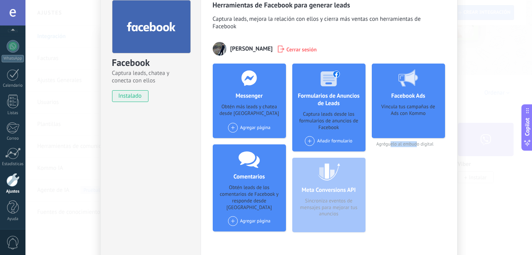
click at [423, 155] on div "Facebook Ads Vincula tus campañas de Ads con Kommo Agréguelo al embudo digital" at bounding box center [408, 150] width 73 height 175
drag, startPoint x: 423, startPoint y: 155, endPoint x: 354, endPoint y: 168, distance: 70.4
click at [417, 174] on div "Facebook Ads Vincula tus campañas de Ads con Kommo Agréguelo al embudo digital" at bounding box center [408, 150] width 73 height 175
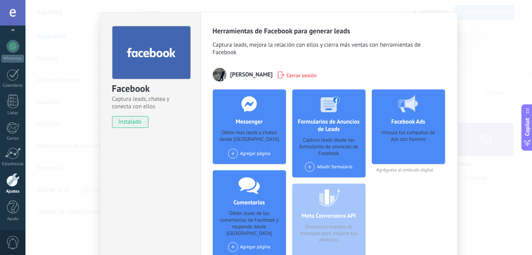
scroll to position [0, 0]
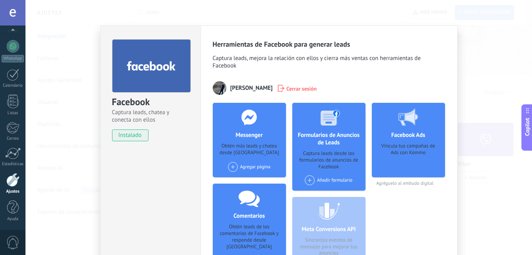
click at [474, 49] on div "Facebook Captura leads, chatea y conecta con ellos instalado Desinstalar Herram…" at bounding box center [278, 127] width 506 height 255
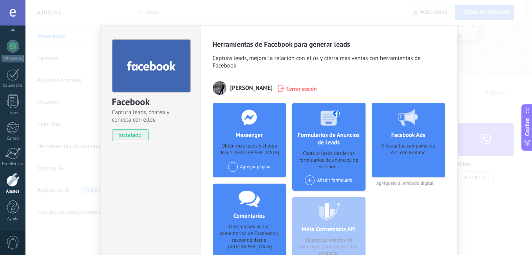
click at [513, 103] on div "Facebook Captura leads, chatea y conecta con ellos instalado Desinstalar Herram…" at bounding box center [278, 127] width 506 height 255
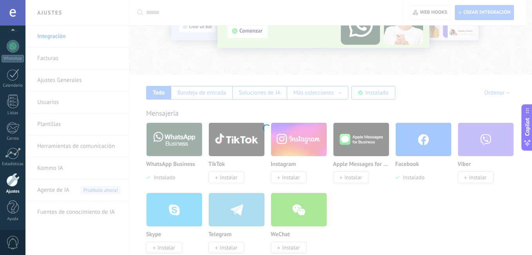
click at [521, 143] on div at bounding box center [266, 127] width 532 height 255
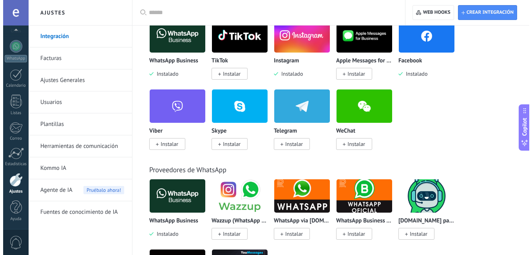
scroll to position [78, 0]
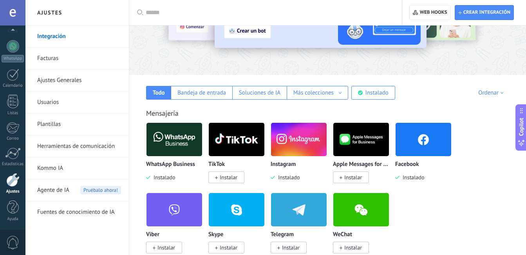
click at [441, 146] on img at bounding box center [424, 139] width 56 height 38
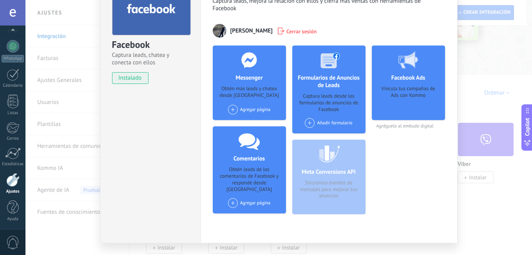
scroll to position [75, 0]
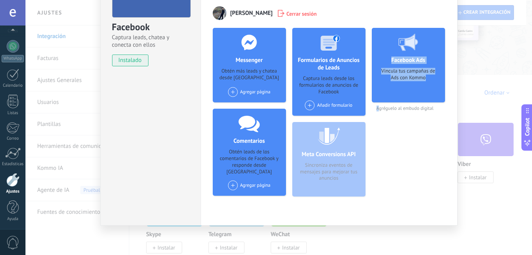
drag, startPoint x: 308, startPoint y: 166, endPoint x: 380, endPoint y: 178, distance: 72.2
click at [380, 178] on div "Messenger Obtén más leads y chatea desde Kommo Agregar página Comentarios Obtén…" at bounding box center [329, 115] width 233 height 175
click at [380, 179] on div "Facebook Ads Vincula tus campañas de Ads con Kommo Agréguelo al embudo digital" at bounding box center [408, 115] width 73 height 175
drag, startPoint x: 380, startPoint y: 179, endPoint x: 374, endPoint y: 182, distance: 7.2
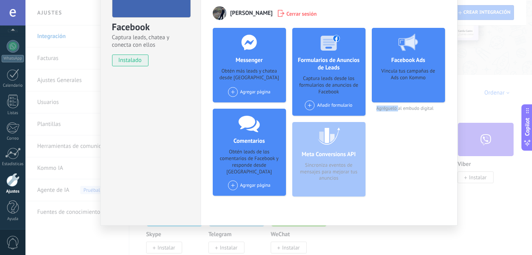
click at [374, 182] on div "Facebook Ads Vincula tus campañas de Ads con Kommo Agréguelo al embudo digital" at bounding box center [408, 115] width 73 height 175
drag, startPoint x: 365, startPoint y: 150, endPoint x: 360, endPoint y: 156, distance: 7.8
click at [365, 150] on div "Messenger Obtén más leads y chatea desde Kommo Agregar página Comentarios Obtén…" at bounding box center [329, 115] width 233 height 175
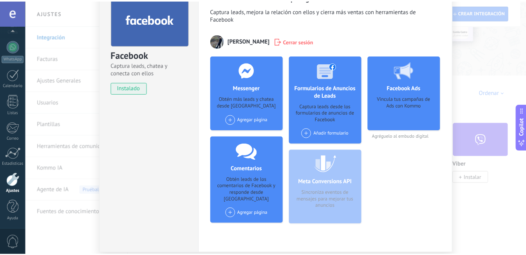
scroll to position [0, 0]
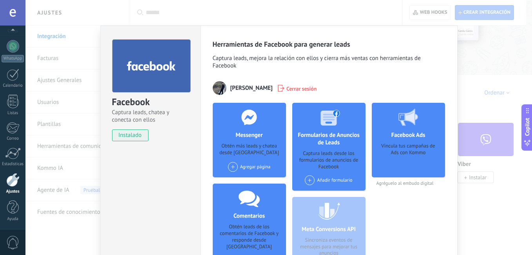
click at [484, 108] on div "Facebook Captura leads, chatea y conecta con ellos instalado Desinstalar Herram…" at bounding box center [278, 127] width 506 height 255
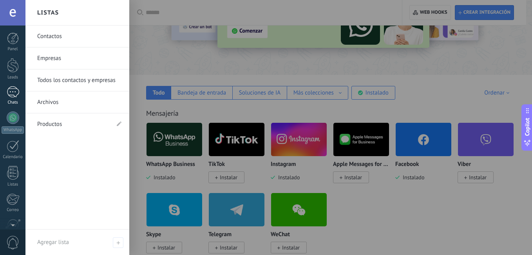
click at [11, 93] on div at bounding box center [13, 91] width 13 height 11
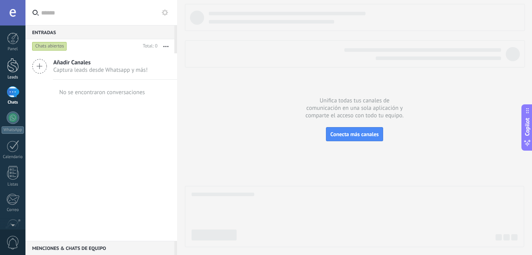
click at [11, 60] on div at bounding box center [13, 65] width 12 height 14
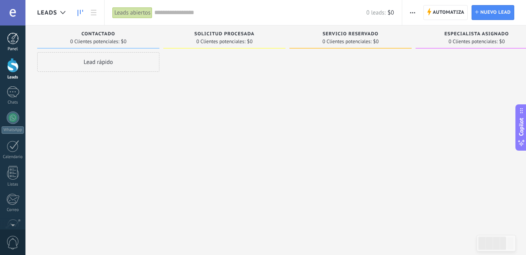
click at [18, 45] on link "Panel" at bounding box center [12, 42] width 25 height 19
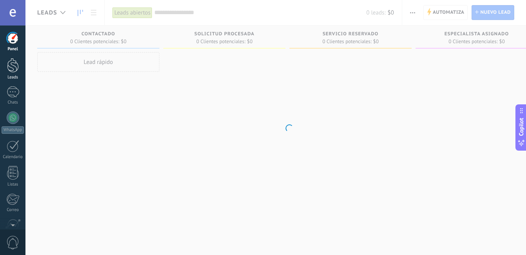
click at [10, 69] on div at bounding box center [13, 65] width 12 height 14
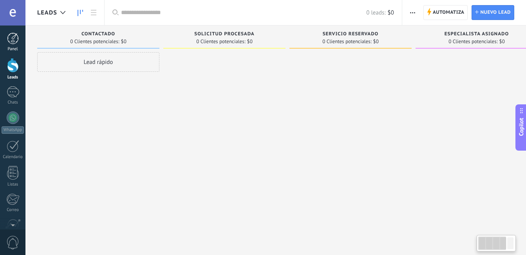
click at [12, 45] on link "Panel" at bounding box center [12, 42] width 25 height 19
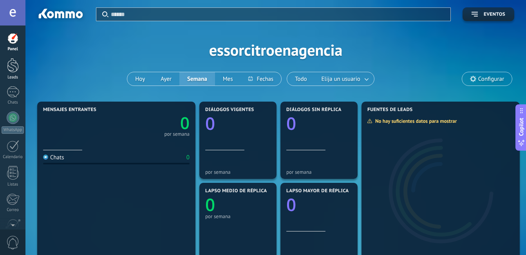
click at [18, 69] on div at bounding box center [13, 65] width 12 height 14
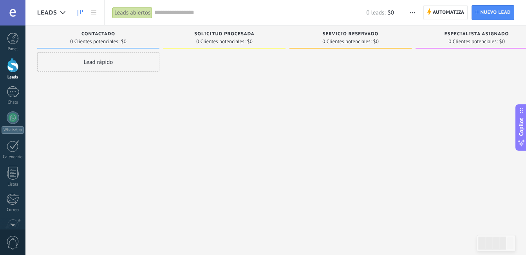
drag, startPoint x: 92, startPoint y: 68, endPoint x: 223, endPoint y: 78, distance: 131.9
click at [264, 80] on div "Leads Entrantes Solicitudes: 0 0 0 0 0 0 0 0 0 Contactado 0 Clientes potenciale…" at bounding box center [356, 114] width 638 height 179
click at [106, 61] on div "Lead rápido" at bounding box center [98, 62] width 122 height 20
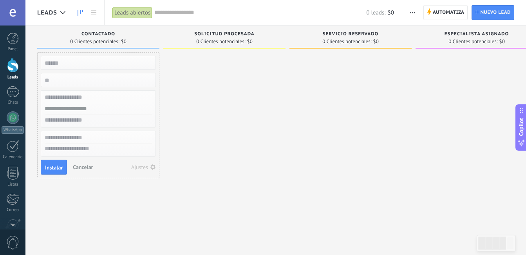
click at [94, 163] on button "Cancelar" at bounding box center [83, 167] width 26 height 12
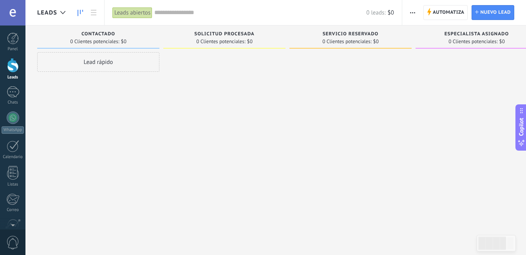
click at [91, 71] on div "Lead rápido" at bounding box center [98, 62] width 122 height 20
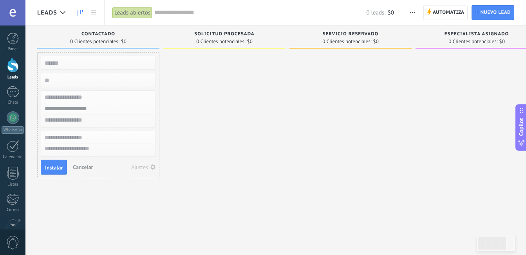
click at [83, 87] on div "Instalar Cancelar Ajustes" at bounding box center [98, 115] width 122 height 126
click at [76, 65] on input "text" at bounding box center [97, 62] width 114 height 11
type input "********"
click at [69, 79] on input "numeric" at bounding box center [97, 79] width 114 height 11
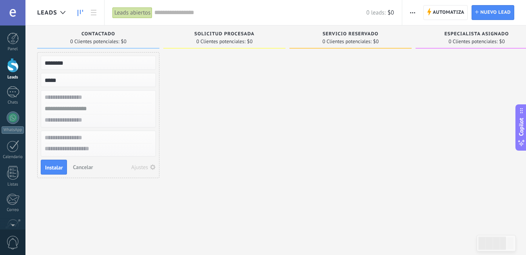
type input "******"
click at [56, 82] on input "numeric" at bounding box center [97, 79] width 114 height 11
click at [55, 81] on input "numeric" at bounding box center [97, 79] width 114 height 11
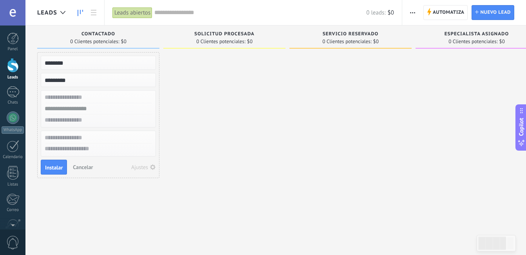
type input "*********"
drag, startPoint x: 62, startPoint y: 85, endPoint x: 69, endPoint y: 92, distance: 9.4
click at [61, 85] on input "numeric" at bounding box center [97, 79] width 114 height 11
click at [73, 100] on input "text" at bounding box center [97, 97] width 114 height 11
type input "*****"
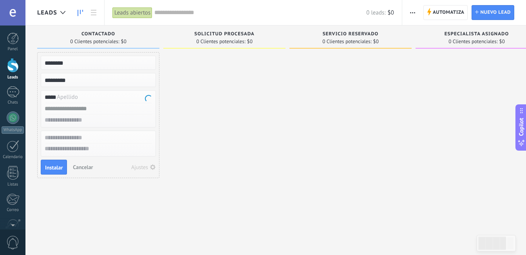
click at [87, 108] on input "text" at bounding box center [97, 108] width 114 height 11
click at [87, 109] on input "*" at bounding box center [97, 108] width 114 height 11
type input "***"
click at [84, 118] on input "text" at bounding box center [97, 119] width 114 height 11
type input "*****"
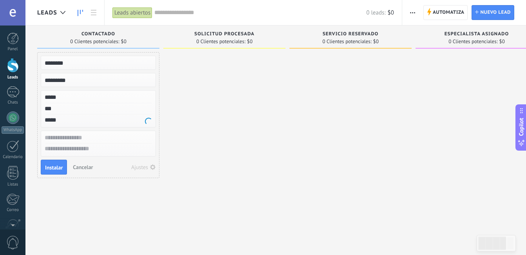
click at [76, 137] on input "text" at bounding box center [97, 137] width 114 height 11
type input "****"
click at [88, 146] on textarea at bounding box center [98, 148] width 114 height 11
type textarea "*****"
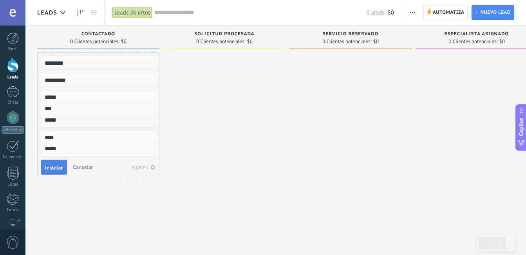
type textarea "*****"
click at [58, 168] on span "Instalar" at bounding box center [54, 167] width 18 height 5
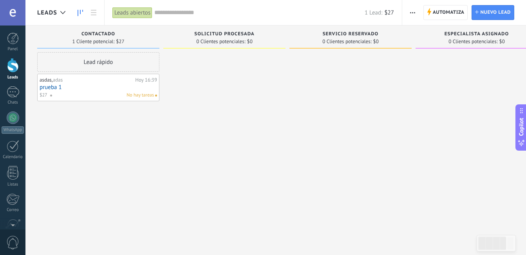
scroll to position [7, 0]
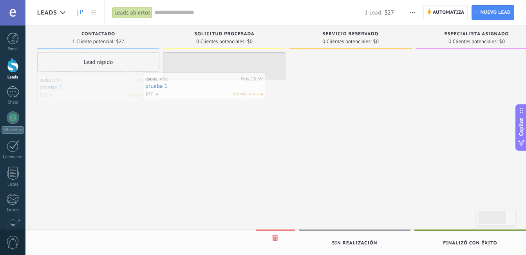
drag, startPoint x: 115, startPoint y: 112, endPoint x: 198, endPoint y: 82, distance: 88.6
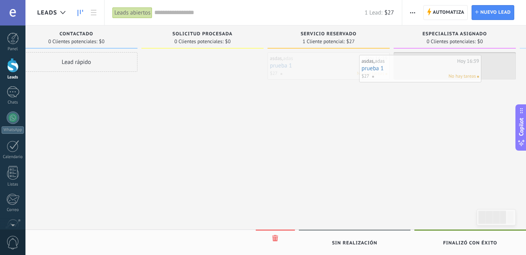
drag, startPoint x: 356, startPoint y: 67, endPoint x: 456, endPoint y: 66, distance: 100.3
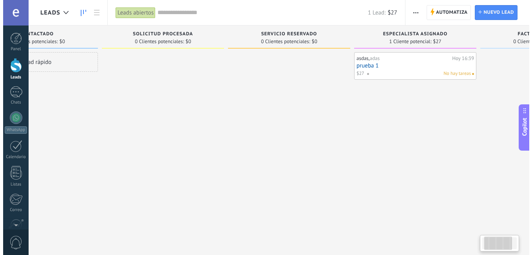
scroll to position [0, 150]
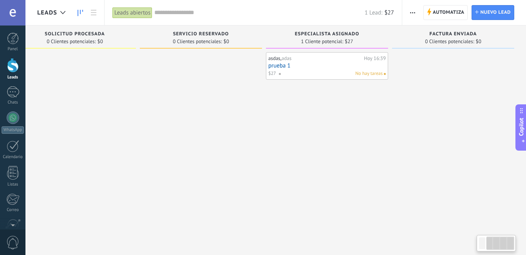
drag, startPoint x: 434, startPoint y: 112, endPoint x: 204, endPoint y: 109, distance: 229.9
click at [201, 112] on div "Leads Entrantes Solicitudes: 0 0 0 0 0 Contactado 0 Clientes potenciales: $0 Le…" at bounding box center [207, 114] width 638 height 179
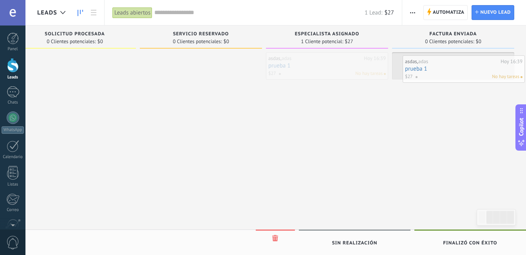
drag, startPoint x: 308, startPoint y: 68, endPoint x: 441, endPoint y: 70, distance: 133.6
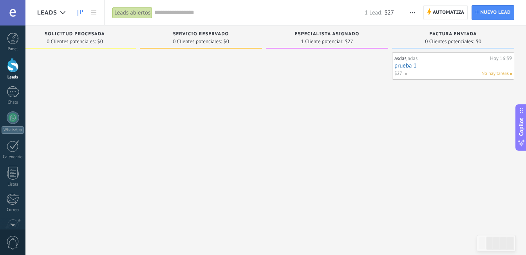
click at [427, 68] on link "prueba 1" at bounding box center [453, 65] width 118 height 7
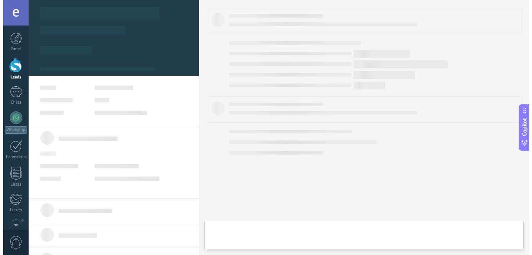
scroll to position [0, 144]
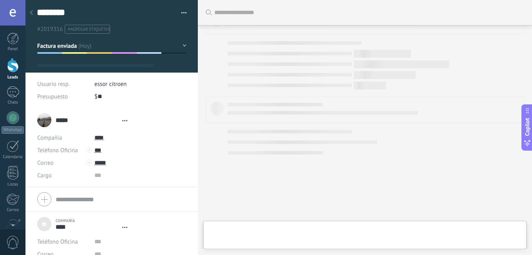
type textarea "*****"
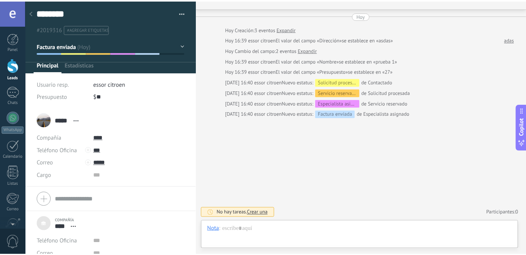
scroll to position [8, 0]
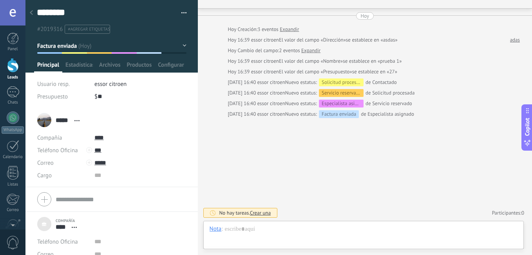
drag, startPoint x: 85, startPoint y: 127, endPoint x: 83, endPoint y: 122, distance: 5.3
click at [85, 127] on div "***** asdas ***** asdas Apellido Abrir detalle Copie el nombre Desatar" at bounding box center [111, 120] width 149 height 20
click at [80, 123] on div "***** asdas ***** asdas Apellido Abrir detalle Copie el nombre Desatar Contacto…" at bounding box center [70, 120] width 28 height 8
click at [78, 124] on div "***** asdas ***** asdas Apellido Abrir detalle Copie el nombre Desatar Contacto…" at bounding box center [60, 120] width 46 height 20
click at [77, 122] on span "Abrir detalle Copie el nombre Desatar Contacto principal" at bounding box center [77, 121] width 13 height 6
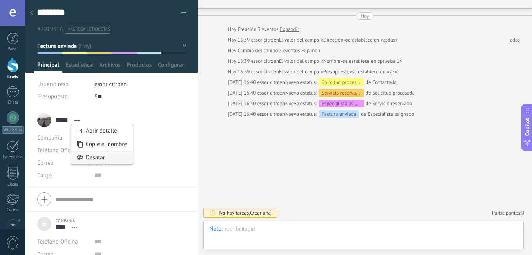
click at [97, 157] on div "Desatar" at bounding box center [102, 157] width 62 height 13
click at [76, 123] on span "Abrir detalle Copie el nombre Desatar Contacto principal" at bounding box center [77, 121] width 13 height 6
drag, startPoint x: 37, startPoint y: 13, endPoint x: 32, endPoint y: 13, distance: 5.2
click at [36, 13] on div "******** prueba 1 Guardar y crear Imprimir Administrar etiquetas" at bounding box center [111, 54] width 172 height 108
click at [31, 14] on use at bounding box center [31, 12] width 3 height 5
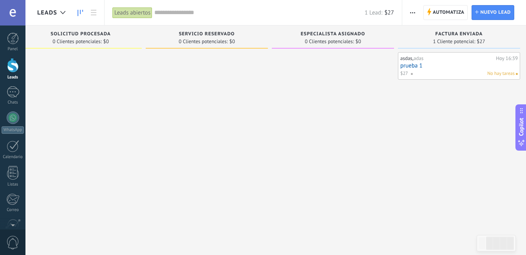
drag, startPoint x: 425, startPoint y: 68, endPoint x: 407, endPoint y: 71, distance: 17.8
click at [370, 98] on div at bounding box center [333, 128] width 122 height 152
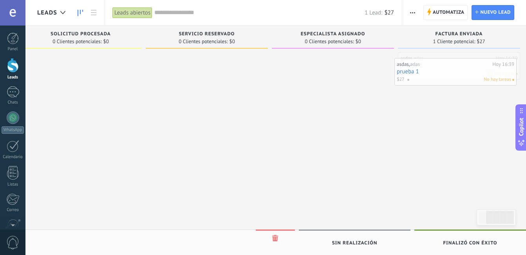
scroll to position [0, 150]
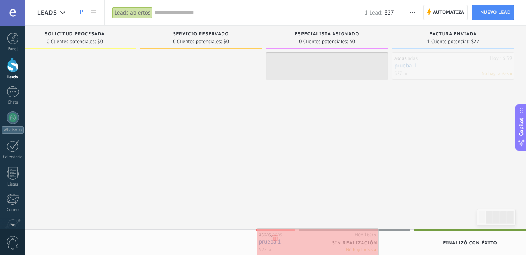
drag, startPoint x: 414, startPoint y: 65, endPoint x: 273, endPoint y: 240, distance: 225.3
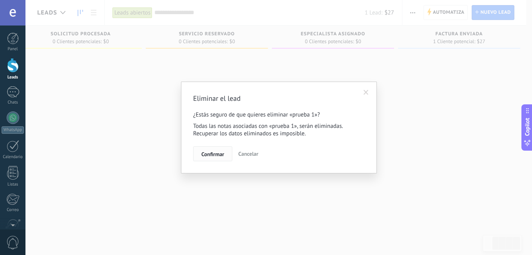
click at [194, 148] on button "Confirmar" at bounding box center [212, 153] width 39 height 15
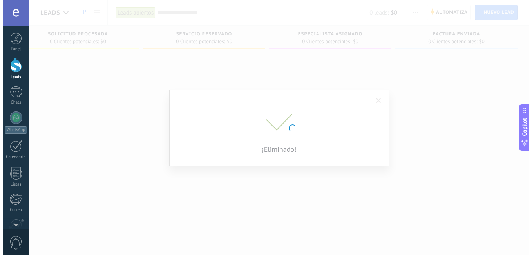
scroll to position [0, 144]
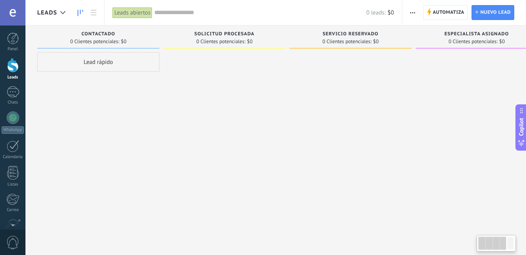
click at [14, 69] on div at bounding box center [13, 65] width 12 height 14
click at [11, 99] on link "Chats" at bounding box center [12, 95] width 25 height 19
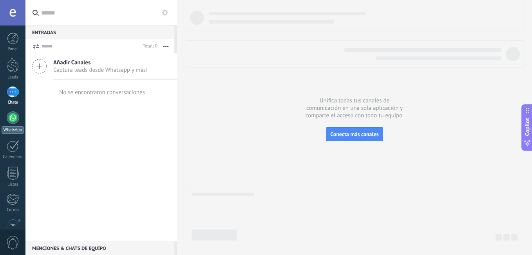
click at [13, 112] on div at bounding box center [13, 117] width 13 height 13
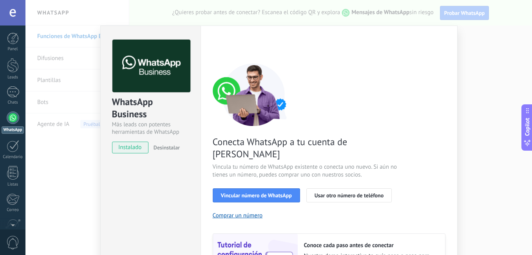
drag, startPoint x: 478, startPoint y: 84, endPoint x: 474, endPoint y: 85, distance: 3.9
click at [474, 85] on div "WhatsApp Business Más leads con potentes herramientas de WhatsApp instalado Des…" at bounding box center [278, 127] width 506 height 255
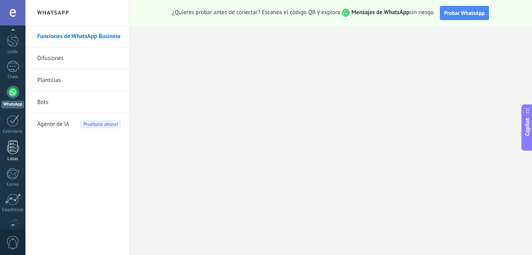
scroll to position [39, 0]
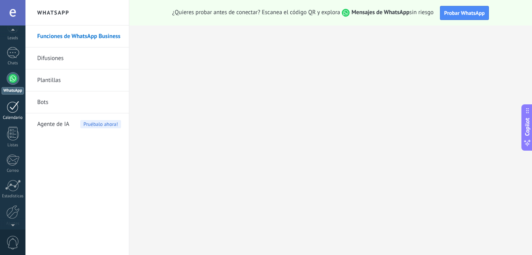
click at [13, 104] on div at bounding box center [13, 107] width 13 height 12
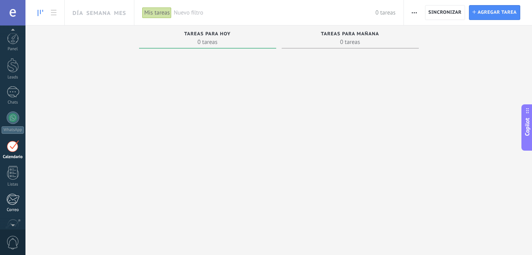
scroll to position [23, 0]
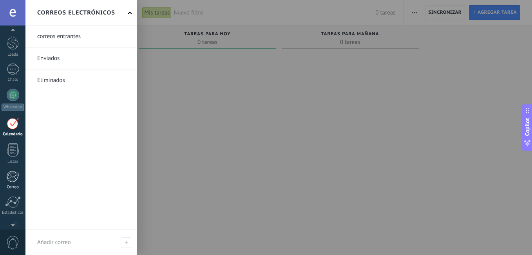
click at [18, 176] on div at bounding box center [12, 176] width 13 height 12
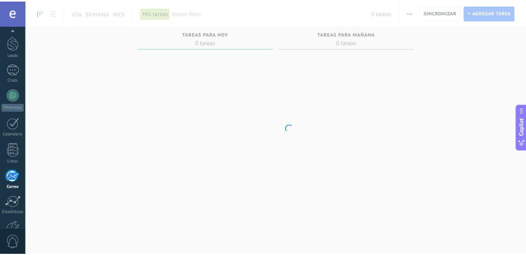
scroll to position [71, 0]
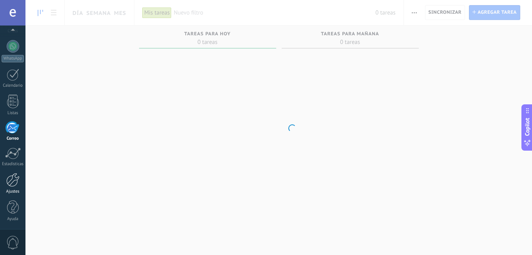
click at [14, 184] on div at bounding box center [12, 180] width 13 height 14
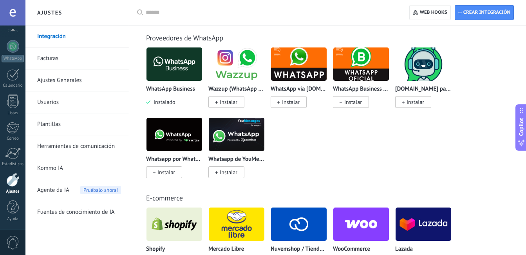
scroll to position [548, 0]
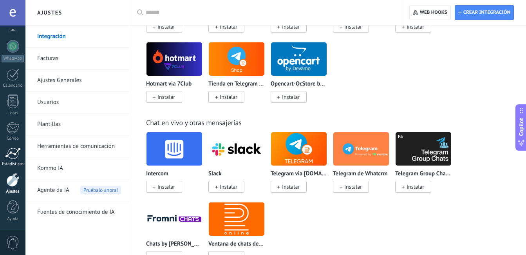
click at [19, 157] on div at bounding box center [13, 153] width 16 height 12
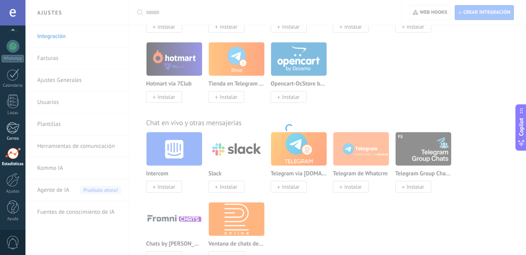
click at [16, 130] on div at bounding box center [12, 128] width 13 height 12
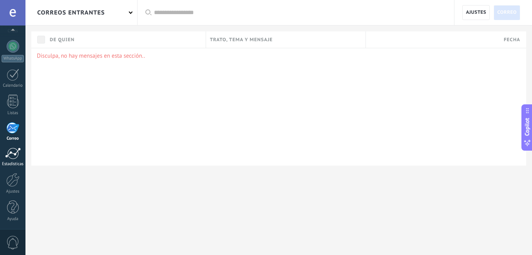
click at [5, 163] on div "Estadísticas" at bounding box center [13, 163] width 23 height 5
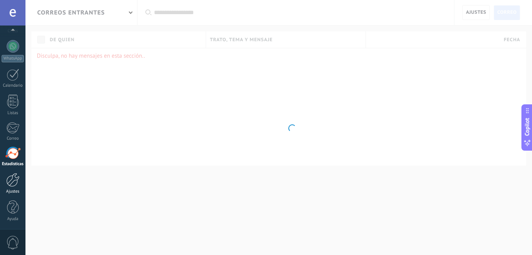
click at [14, 182] on div at bounding box center [12, 180] width 13 height 14
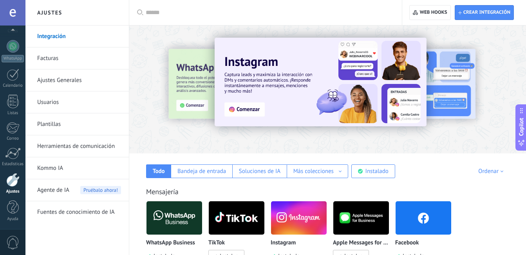
click at [60, 102] on link "Usuarios" at bounding box center [79, 102] width 84 height 22
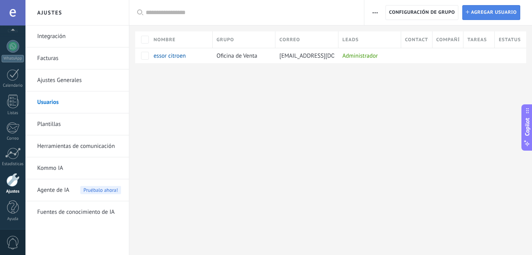
click at [467, 9] on link "Instalar Agregar usuario" at bounding box center [491, 12] width 58 height 15
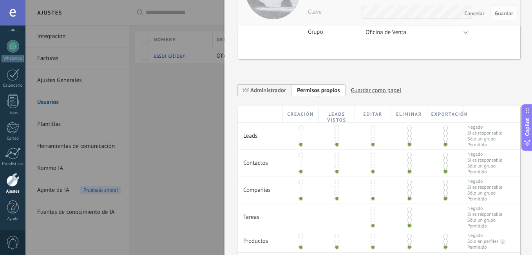
scroll to position [78, 0]
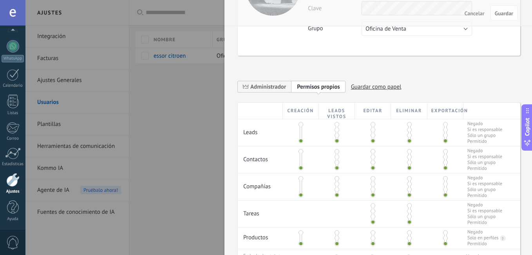
click at [300, 139] on span at bounding box center [300, 140] width 5 height 5
click at [355, 127] on div at bounding box center [373, 132] width 36 height 27
click at [314, 150] on div at bounding box center [301, 159] width 36 height 27
click at [284, 159] on div at bounding box center [301, 159] width 36 height 27
click at [291, 162] on div at bounding box center [301, 159] width 36 height 27
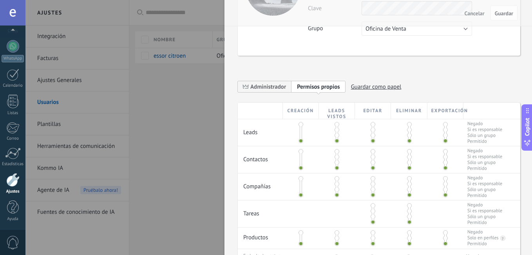
click at [298, 185] on div at bounding box center [301, 186] width 36 height 27
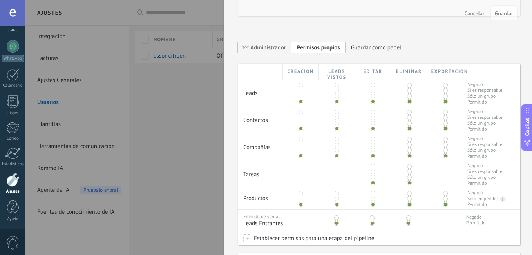
click at [286, 177] on div "Tareas Negado Si es responsable Sólo un grupo Permitido" at bounding box center [379, 174] width 282 height 27
drag, startPoint x: 306, startPoint y: 195, endPoint x: 299, endPoint y: 198, distance: 7.7
click at [304, 195] on div at bounding box center [301, 198] width 36 height 21
click at [299, 198] on span at bounding box center [300, 198] width 5 height 5
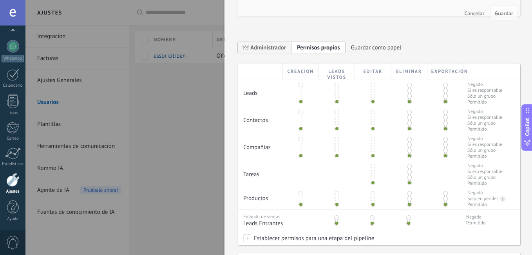
click at [299, 198] on span at bounding box center [300, 198] width 5 height 5
click at [286, 170] on div "Tareas Negado Si es responsable Sólo un grupo Permitido" at bounding box center [379, 174] width 282 height 27
click at [399, 172] on div "Tareas Negado Si es responsable Sólo un grupo Permitido" at bounding box center [379, 174] width 282 height 27
drag, startPoint x: 399, startPoint y: 172, endPoint x: 361, endPoint y: 177, distance: 37.9
click at [398, 172] on div at bounding box center [409, 174] width 36 height 27
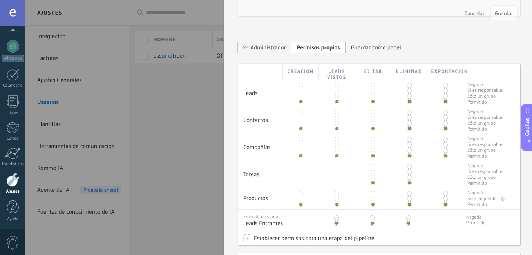
drag, startPoint x: 361, startPoint y: 177, endPoint x: 375, endPoint y: 181, distance: 14.2
click at [361, 177] on div at bounding box center [373, 174] width 36 height 27
drag, startPoint x: 371, startPoint y: 179, endPoint x: 325, endPoint y: 176, distance: 46.7
click at [325, 176] on div "Tareas Negado Si es responsable Sólo un grupo Permitido" at bounding box center [379, 174] width 282 height 27
click at [376, 76] on div "Editar" at bounding box center [373, 71] width 36 height 16
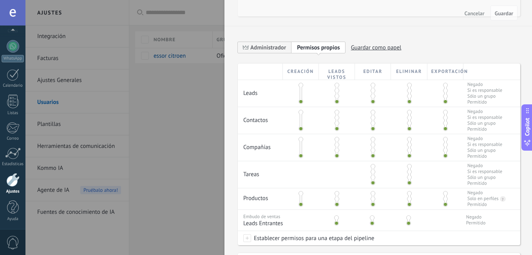
click at [371, 72] on div "Editar" at bounding box center [373, 71] width 36 height 16
click at [374, 170] on div at bounding box center [373, 174] width 36 height 27
click at [312, 175] on div "Tareas Negado Si es responsable Sólo un grupo Permitido" at bounding box center [379, 174] width 282 height 27
click at [291, 160] on div at bounding box center [301, 147] width 36 height 27
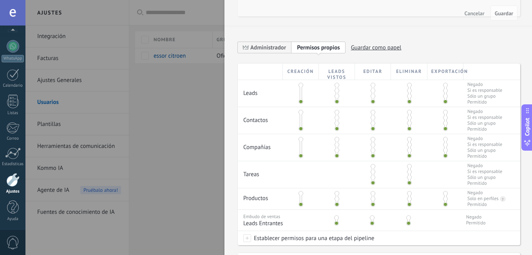
click at [348, 167] on div "Tareas Negado Si es responsable Sólo un grupo Permitido" at bounding box center [379, 174] width 282 height 27
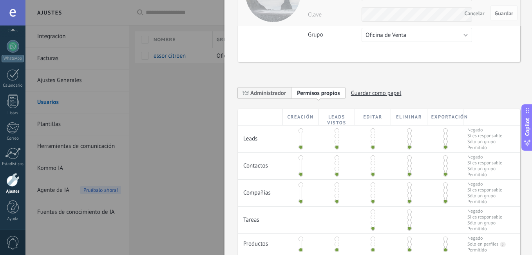
scroll to position [0, 0]
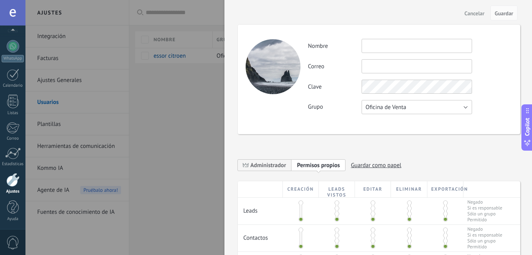
click at [383, 103] on button "Oficina de Venta" at bounding box center [417, 107] width 110 height 14
click at [383, 102] on li "Oficina de Venta" at bounding box center [414, 106] width 115 height 13
click at [161, 88] on div at bounding box center [266, 127] width 532 height 255
